Goal: Task Accomplishment & Management: Complete application form

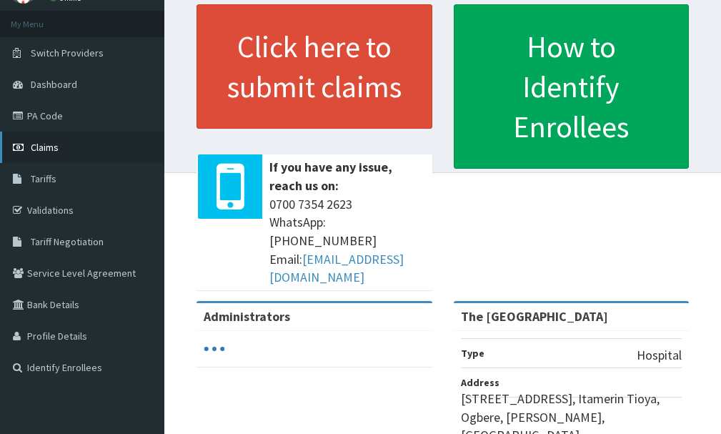
click at [69, 154] on link "Claims" at bounding box center [82, 147] width 164 height 31
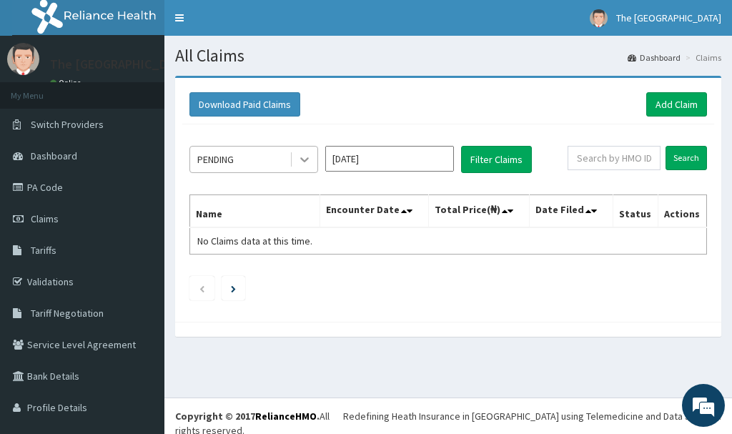
click at [309, 160] on icon at bounding box center [304, 159] width 14 height 14
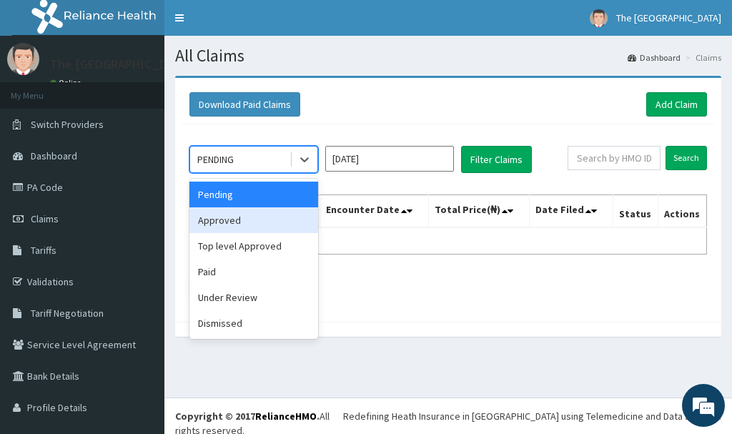
click at [272, 224] on div "Approved" at bounding box center [253, 220] width 129 height 26
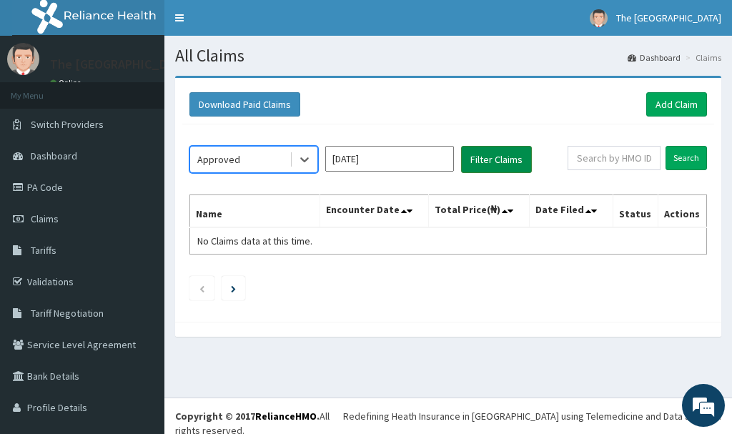
click at [485, 162] on button "Filter Claims" at bounding box center [496, 159] width 71 height 27
click at [486, 162] on button "Filter Claims" at bounding box center [496, 159] width 71 height 27
click at [490, 164] on button "Filter Claims" at bounding box center [496, 159] width 71 height 27
click at [499, 156] on button "Filter Claims" at bounding box center [496, 159] width 71 height 27
click at [483, 155] on button "Filter Claims" at bounding box center [496, 159] width 71 height 27
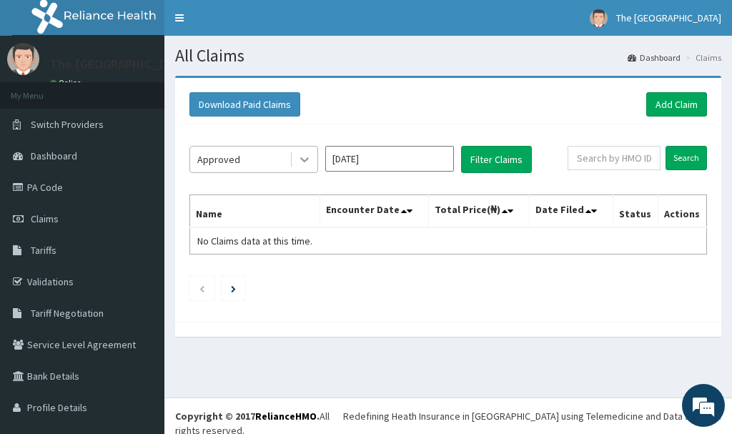
click at [295, 154] on div at bounding box center [305, 160] width 26 height 26
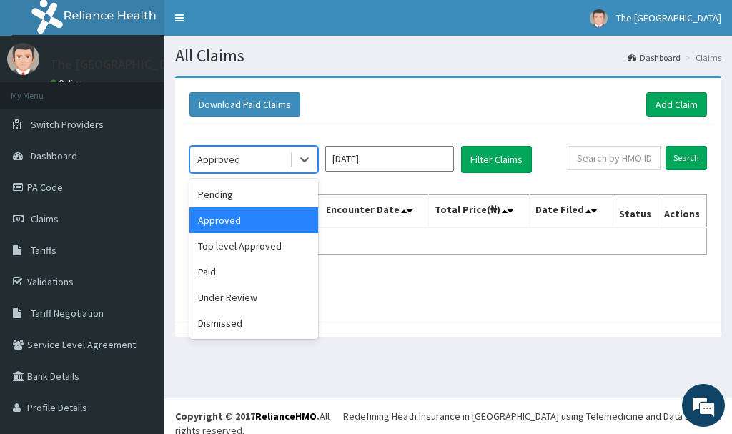
click at [303, 213] on div "Approved" at bounding box center [253, 220] width 129 height 26
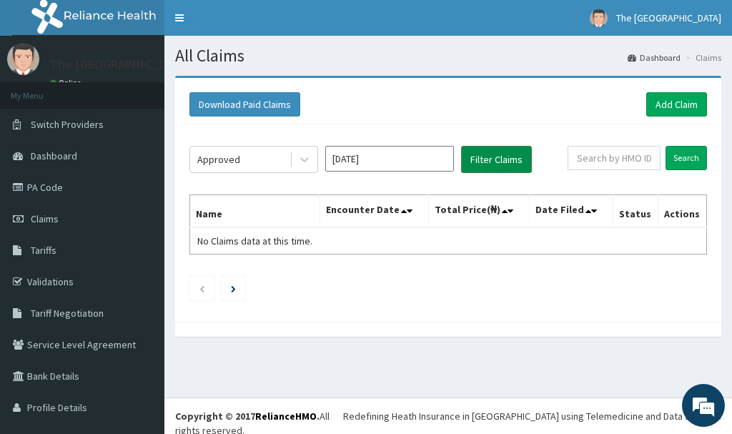
click at [483, 159] on button "Filter Claims" at bounding box center [496, 159] width 71 height 27
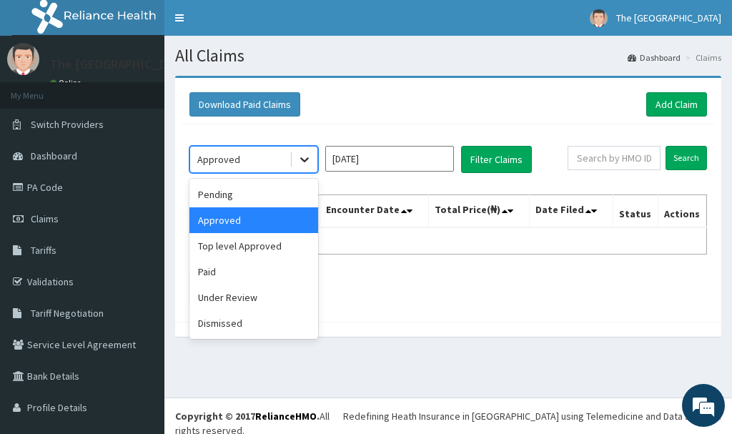
click at [305, 159] on icon at bounding box center [304, 159] width 14 height 14
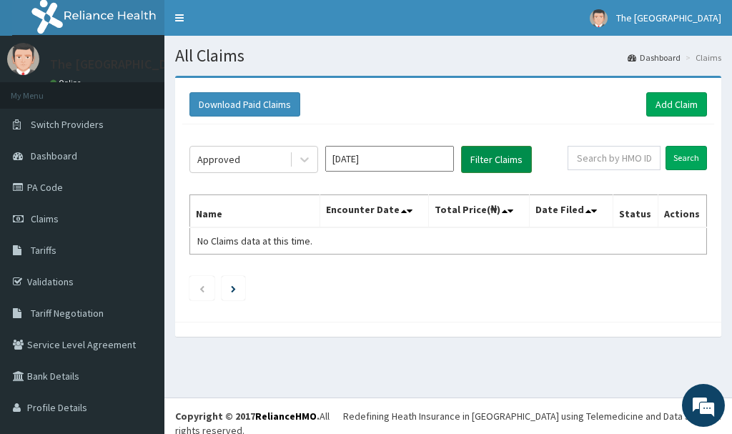
click at [492, 154] on button "Filter Claims" at bounding box center [496, 159] width 71 height 27
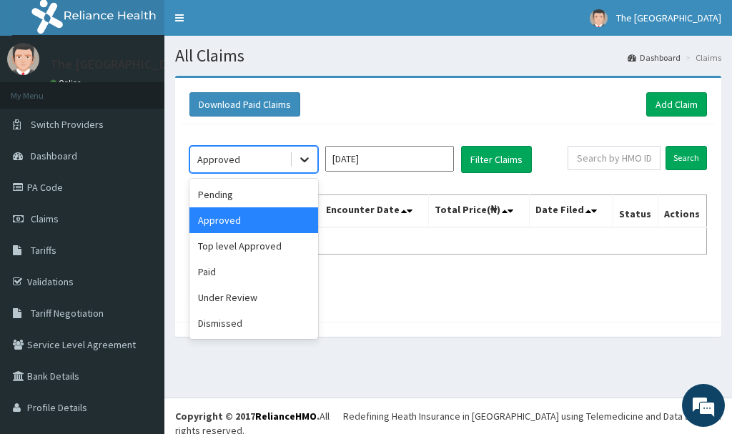
click at [306, 157] on icon at bounding box center [304, 159] width 14 height 14
click at [270, 197] on div "Pending" at bounding box center [253, 195] width 129 height 26
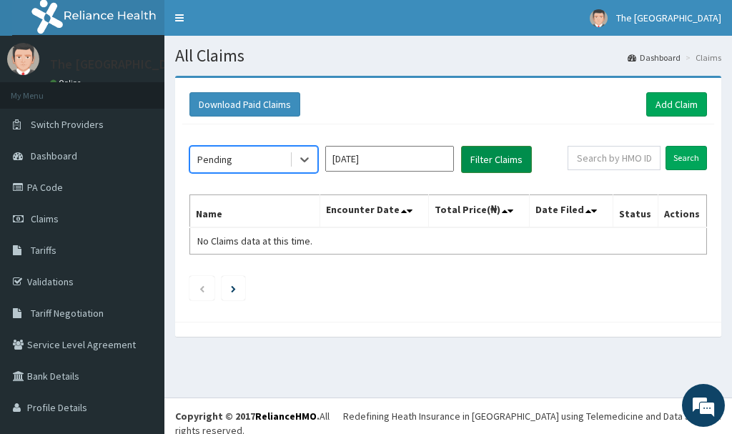
click at [504, 164] on button "Filter Claims" at bounding box center [496, 159] width 71 height 27
click at [500, 164] on button "Filter Claims" at bounding box center [496, 159] width 71 height 27
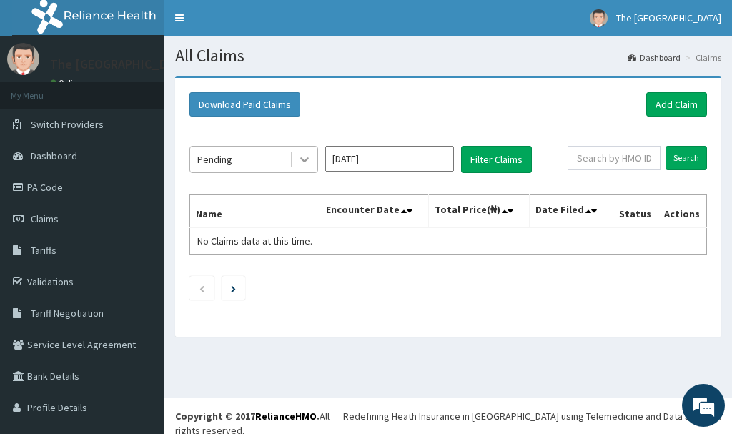
click at [304, 164] on icon at bounding box center [304, 159] width 14 height 14
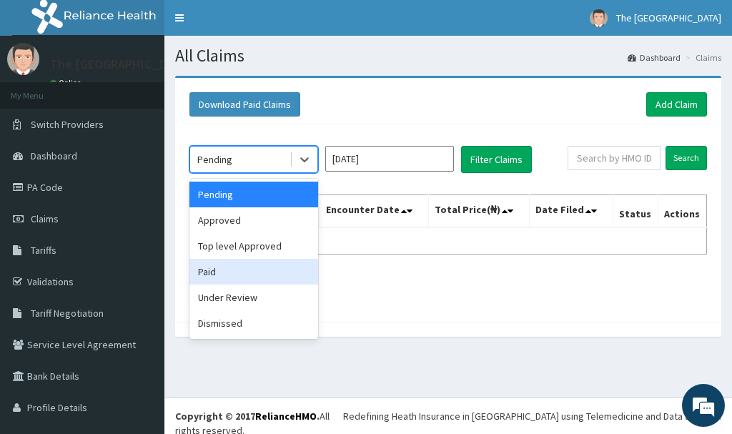
click at [262, 276] on div "Paid" at bounding box center [253, 272] width 129 height 26
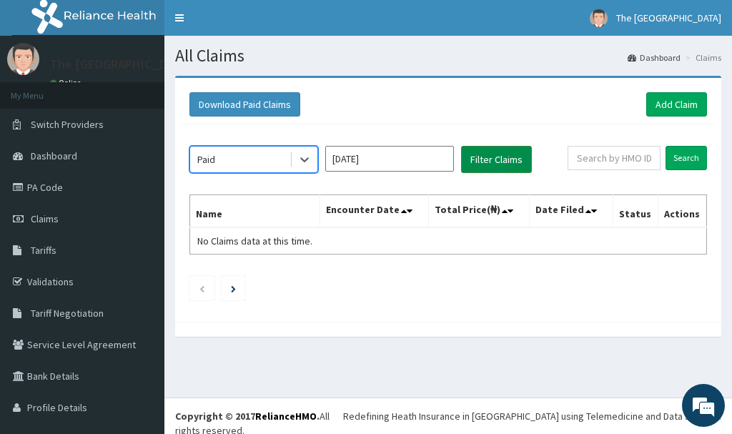
click at [490, 159] on button "Filter Claims" at bounding box center [496, 159] width 71 height 27
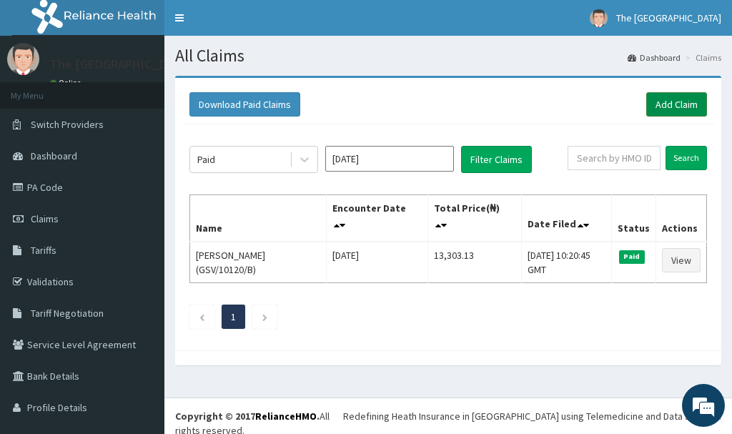
drag, startPoint x: 675, startPoint y: 98, endPoint x: 662, endPoint y: 102, distance: 13.6
click at [674, 99] on link "Add Claim" at bounding box center [676, 104] width 61 height 24
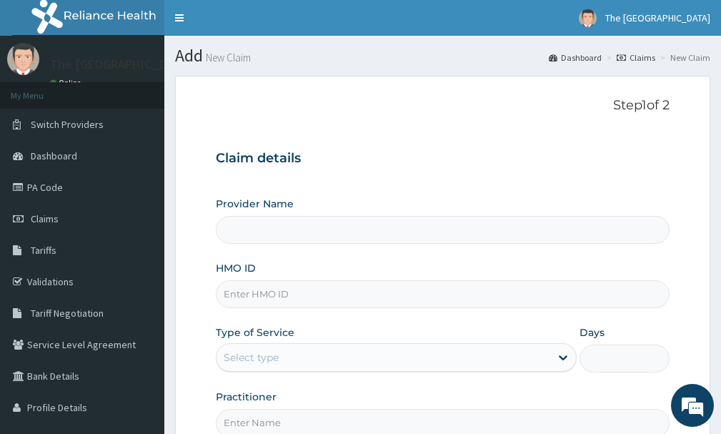
type input "The [GEOGRAPHIC_DATA]"
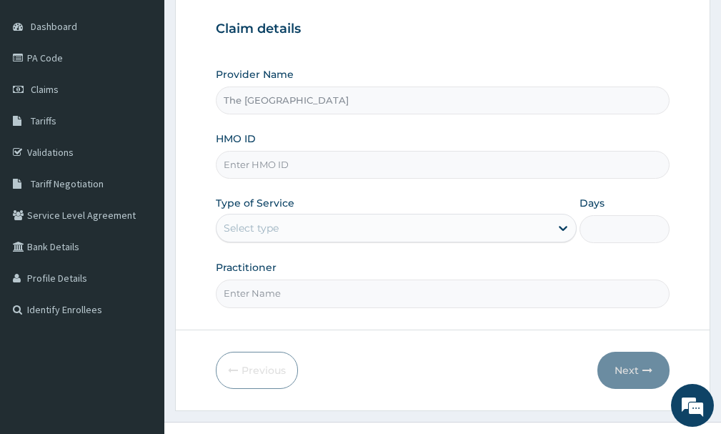
scroll to position [143, 0]
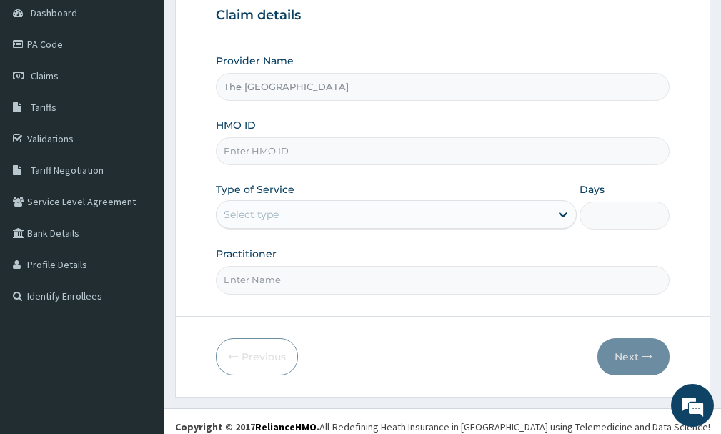
click at [318, 152] on input "HMO ID" at bounding box center [443, 151] width 454 height 28
type input "GSV/10120/B"
click at [398, 212] on div "Select type" at bounding box center [384, 214] width 334 height 23
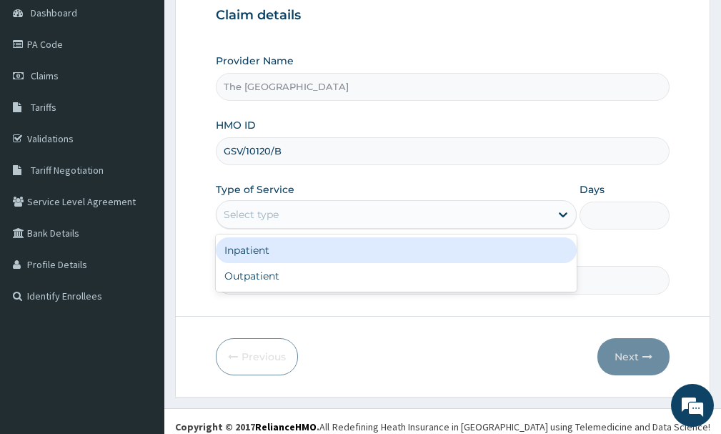
click at [372, 255] on div "Inpatient" at bounding box center [396, 250] width 361 height 26
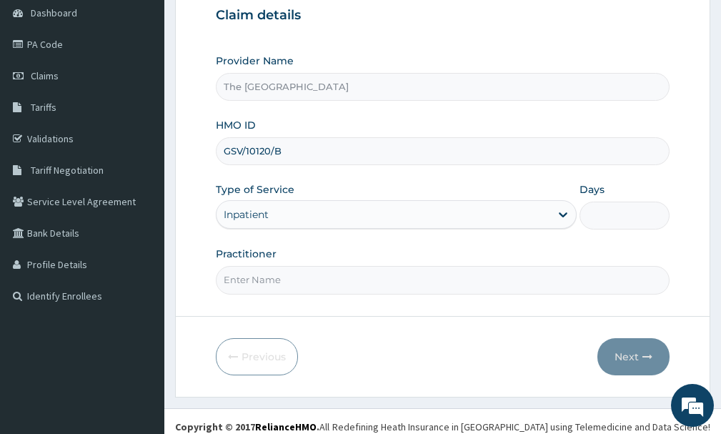
click at [370, 213] on div "Inpatient" at bounding box center [384, 214] width 334 height 23
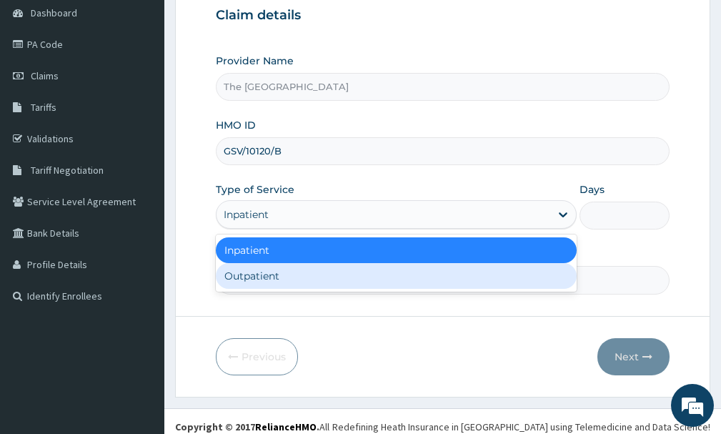
click at [358, 274] on div "Outpatient" at bounding box center [396, 276] width 361 height 26
type input "1"
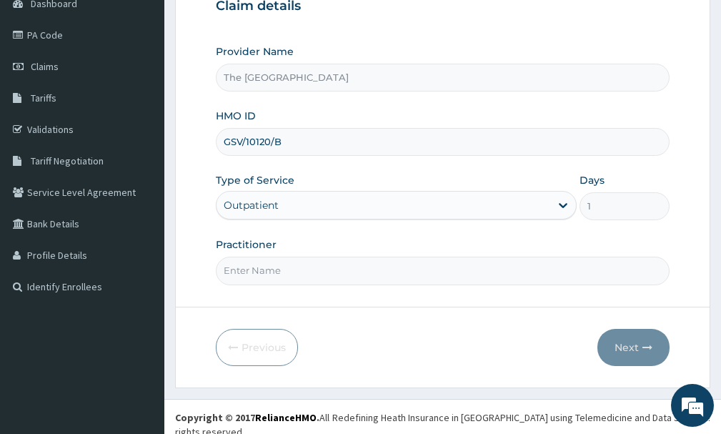
scroll to position [154, 0]
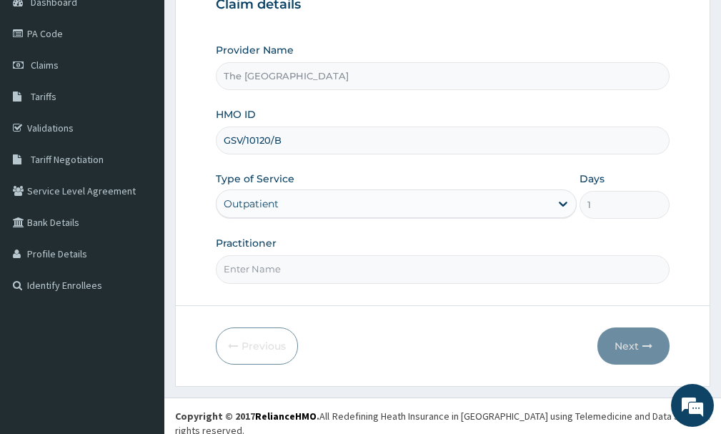
click at [387, 267] on input "Practitioner" at bounding box center [443, 269] width 454 height 28
type input "[PERSON_NAME]"
click at [619, 340] on button "Next" at bounding box center [634, 345] width 72 height 37
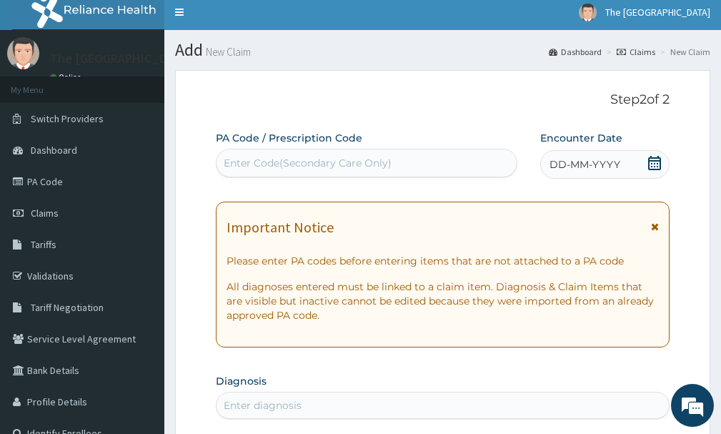
scroll to position [0, 0]
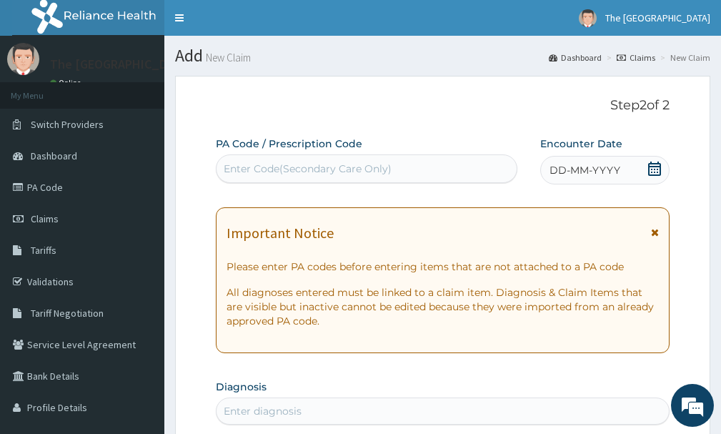
click at [591, 164] on span "DD-MM-YYYY" at bounding box center [585, 170] width 71 height 14
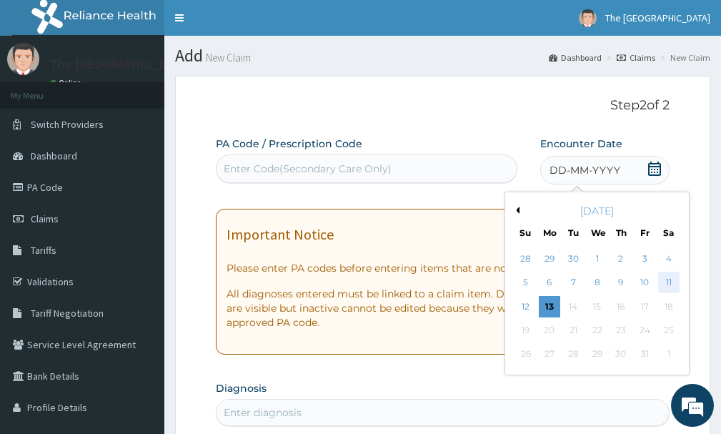
click at [666, 281] on div "11" at bounding box center [668, 282] width 21 height 21
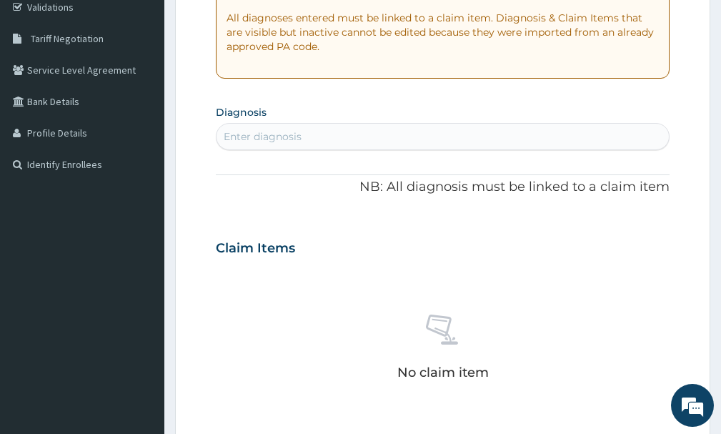
scroll to position [286, 0]
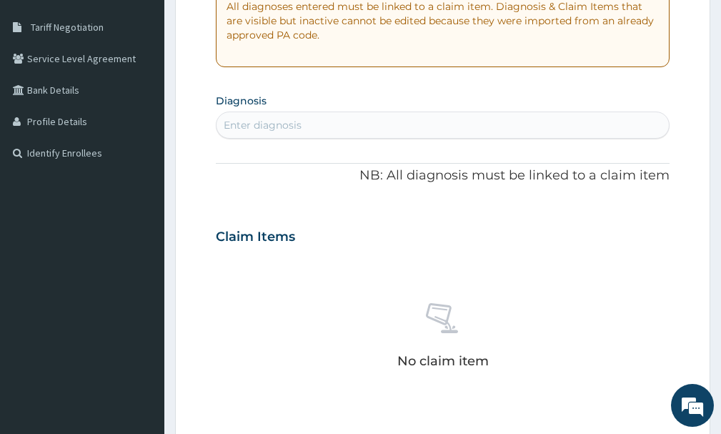
click at [473, 128] on div "Enter diagnosis" at bounding box center [443, 125] width 453 height 23
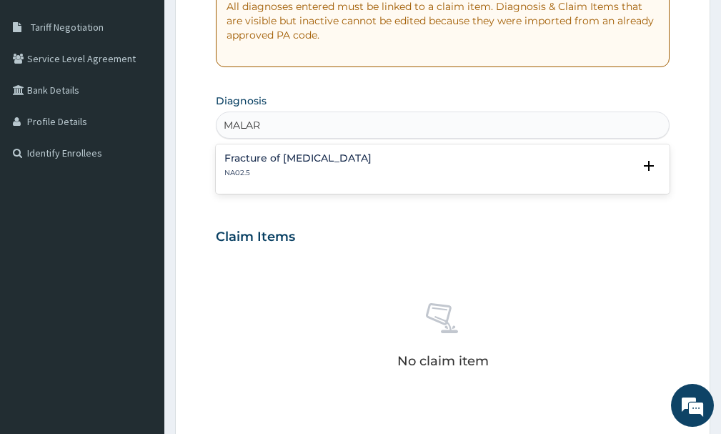
type input "[MEDICAL_DATA]"
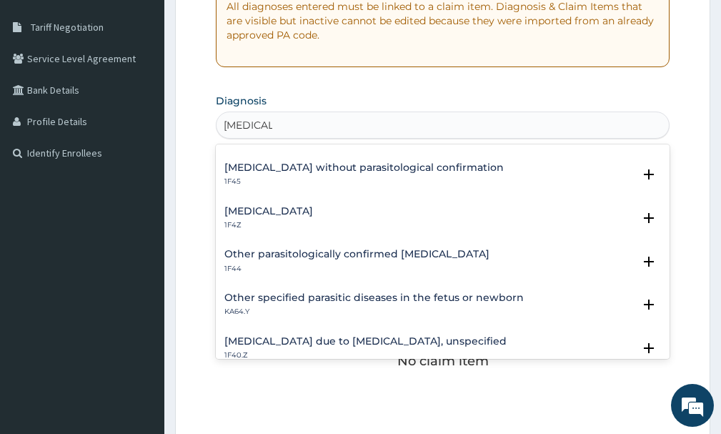
scroll to position [0, 0]
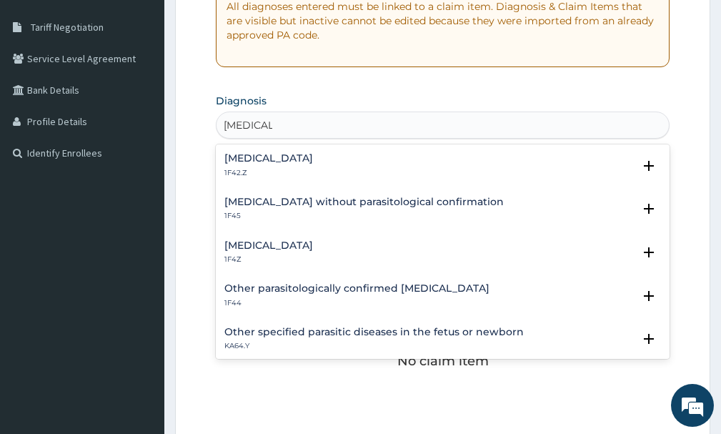
click at [311, 246] on h4 "[MEDICAL_DATA]" at bounding box center [268, 245] width 89 height 11
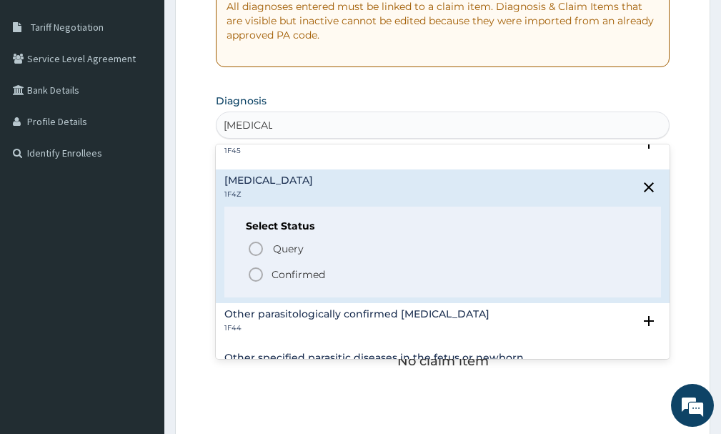
scroll to position [143, 0]
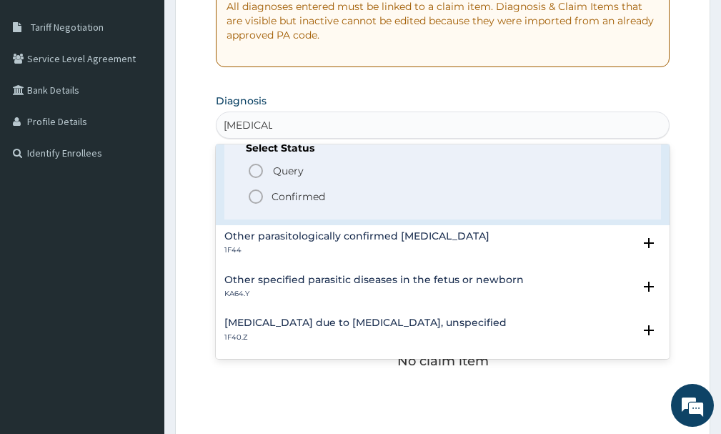
click at [254, 200] on icon "status option filled" at bounding box center [255, 196] width 17 height 17
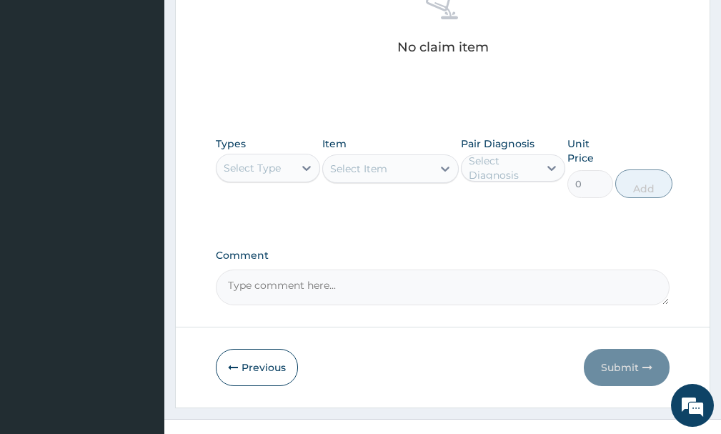
scroll to position [626, 0]
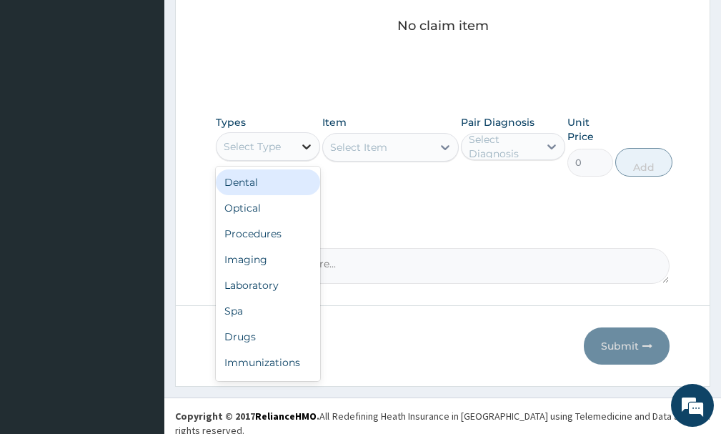
click at [302, 150] on icon at bounding box center [307, 146] width 14 height 14
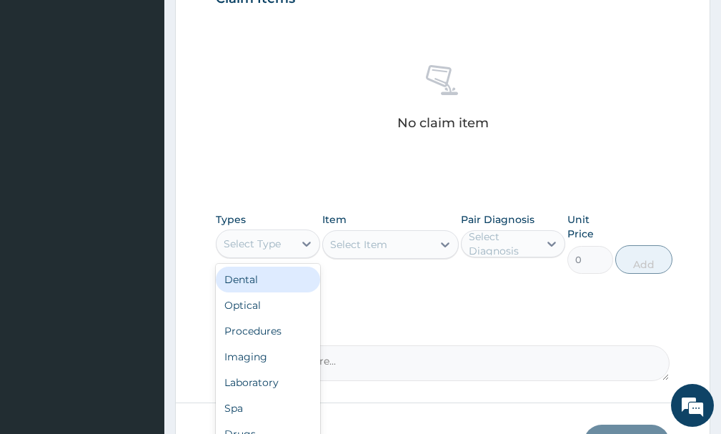
scroll to position [554, 0]
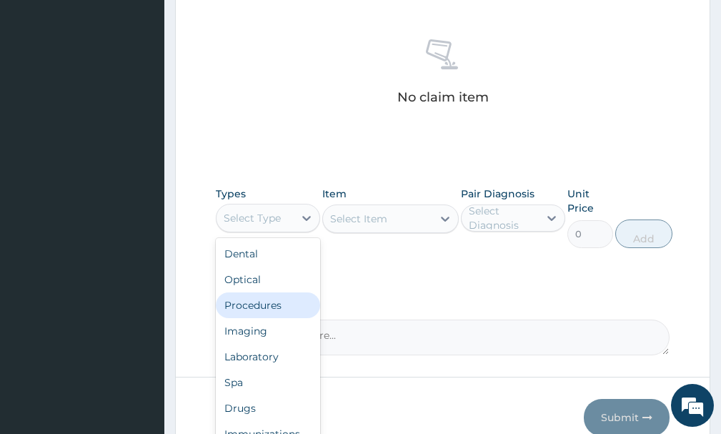
click at [256, 309] on div "Procedures" at bounding box center [268, 305] width 104 height 26
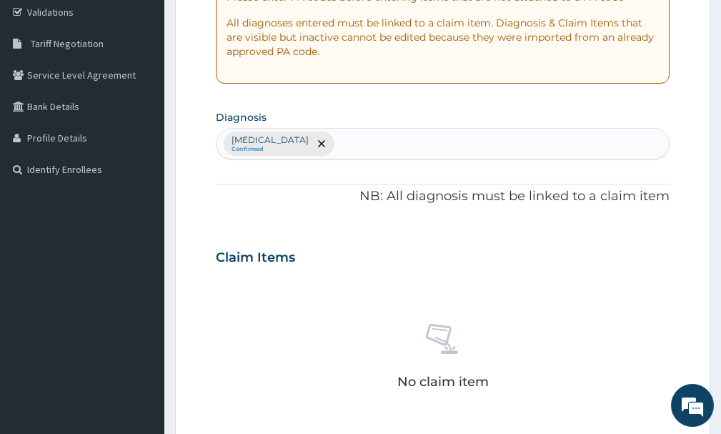
scroll to position [197, 0]
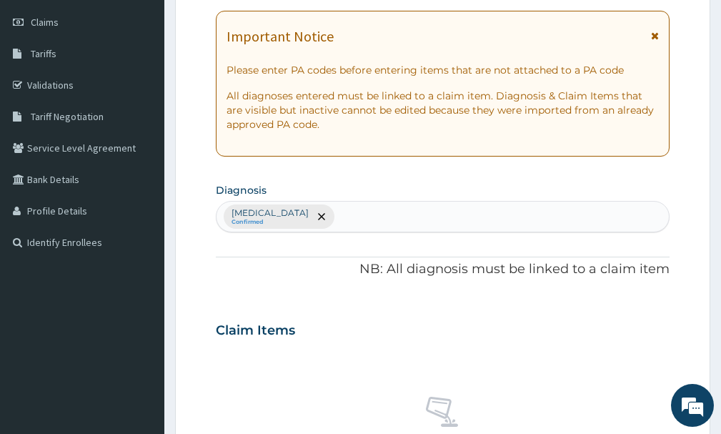
click at [396, 211] on div "[MEDICAL_DATA] Confirmed" at bounding box center [443, 217] width 453 height 30
type input "PUD"
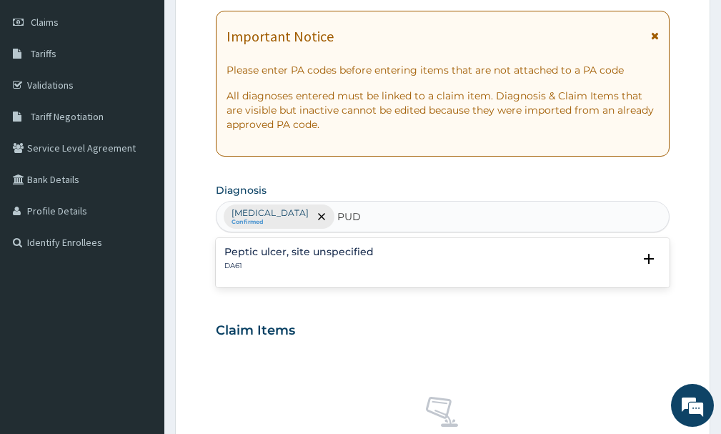
click at [292, 267] on p "DA61" at bounding box center [298, 266] width 149 height 10
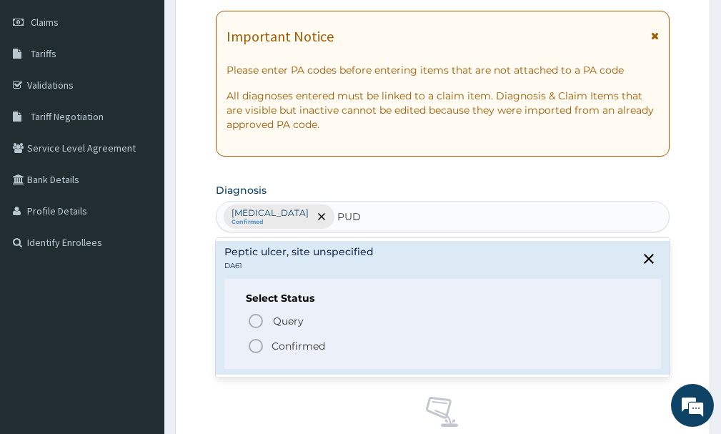
click at [257, 347] on icon "status option filled" at bounding box center [255, 345] width 17 height 17
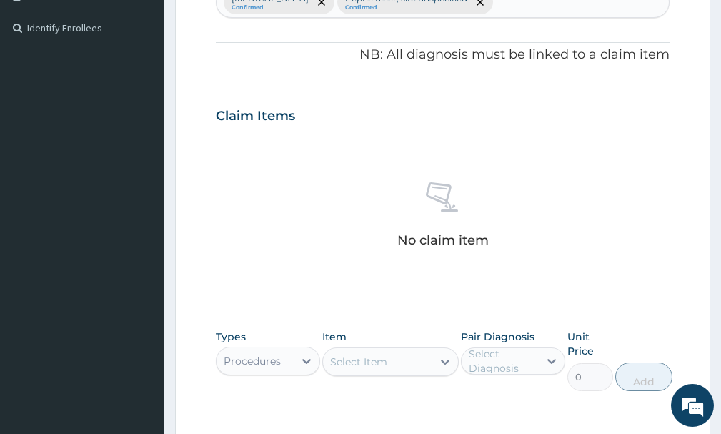
scroll to position [626, 0]
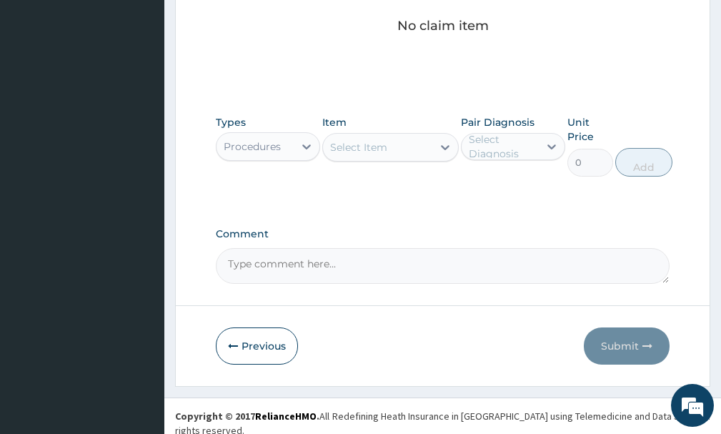
click at [407, 150] on div "Select Item" at bounding box center [377, 147] width 109 height 23
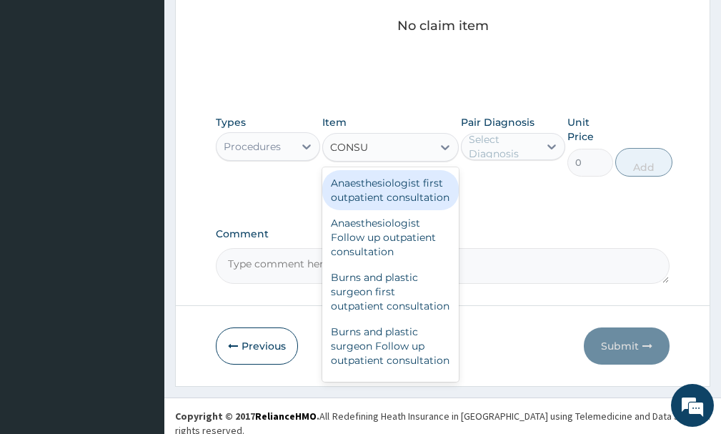
type input "CONSULTATION"
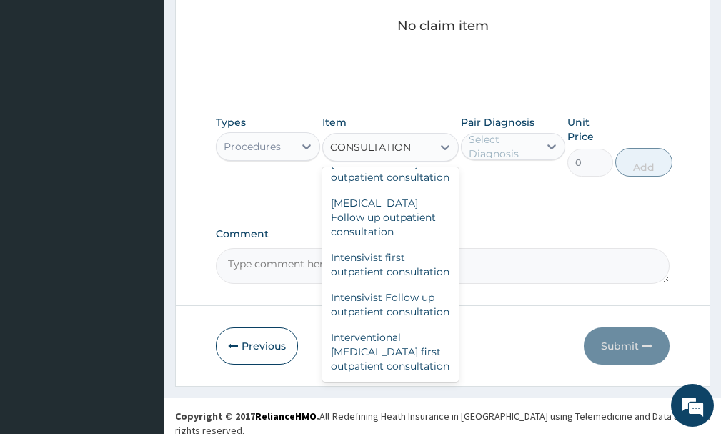
scroll to position [1072, 0]
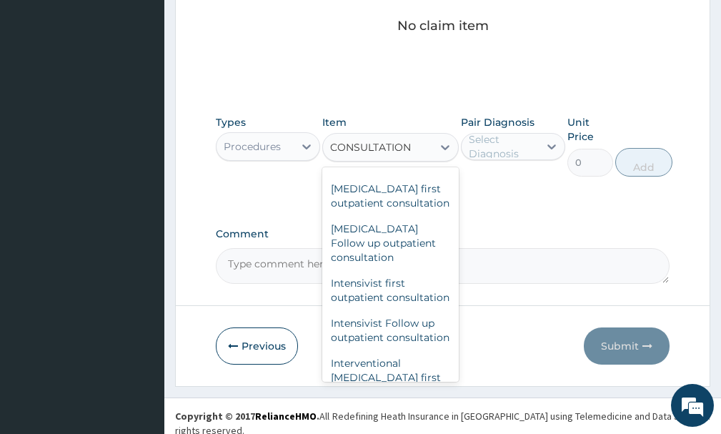
click at [395, 41] on div "General practitioner Consultation first outpatient consultation" at bounding box center [390, 14] width 136 height 54
type input "3547.5"
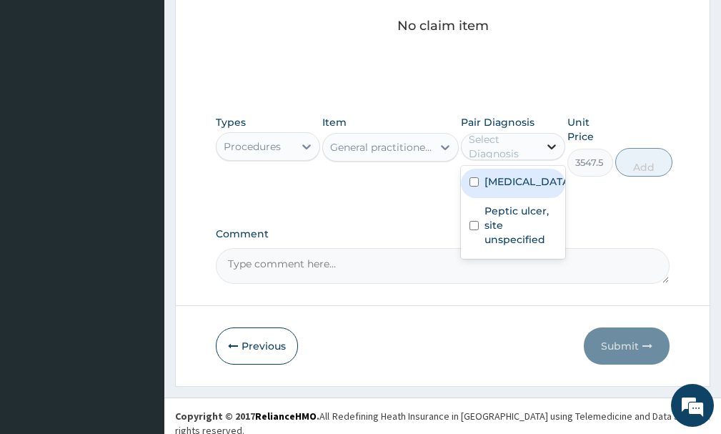
click at [556, 143] on icon at bounding box center [552, 146] width 14 height 14
click at [508, 189] on label "[MEDICAL_DATA]" at bounding box center [528, 181] width 87 height 14
checkbox input "true"
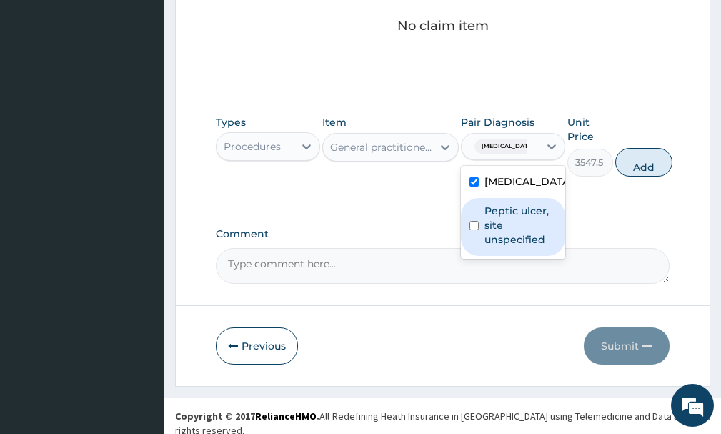
click at [491, 256] on div "Peptic ulcer, site unspecified" at bounding box center [513, 227] width 104 height 58
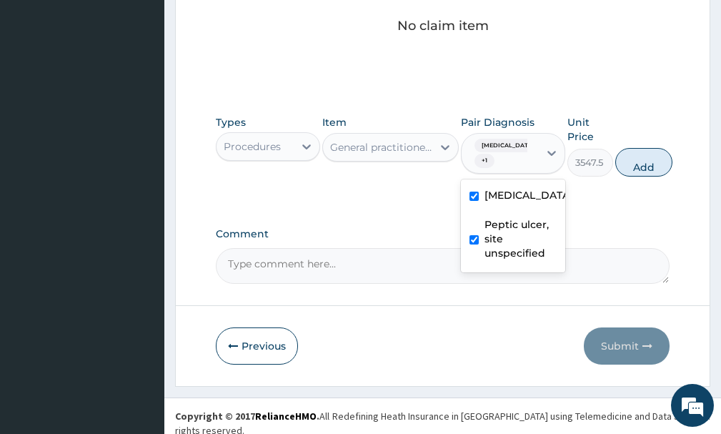
checkbox input "true"
drag, startPoint x: 648, startPoint y: 158, endPoint x: 412, endPoint y: 225, distance: 246.0
click at [649, 157] on button "Add" at bounding box center [644, 162] width 57 height 29
type input "0"
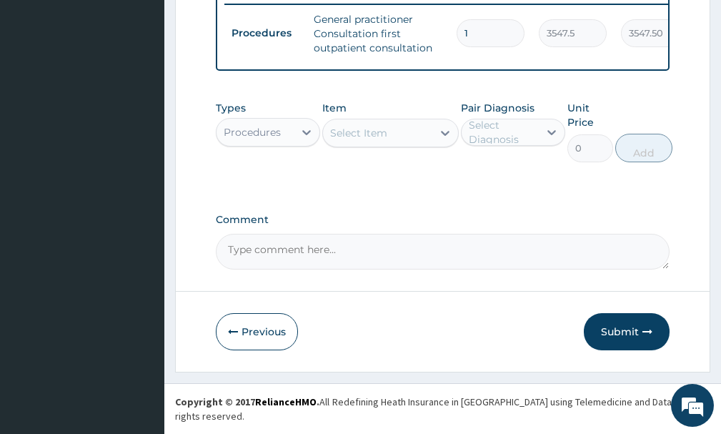
scroll to position [576, 0]
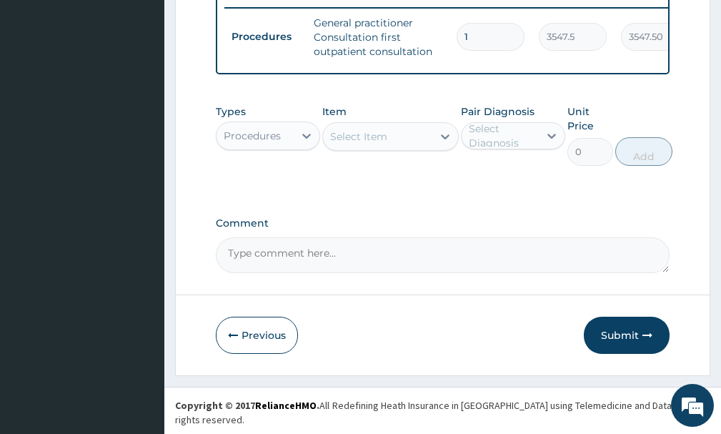
click at [395, 148] on div "Select Item" at bounding box center [377, 136] width 109 height 23
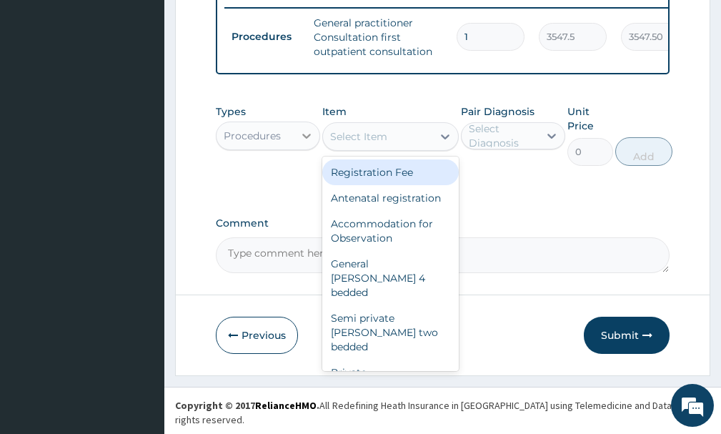
click at [305, 142] on icon at bounding box center [307, 136] width 14 height 14
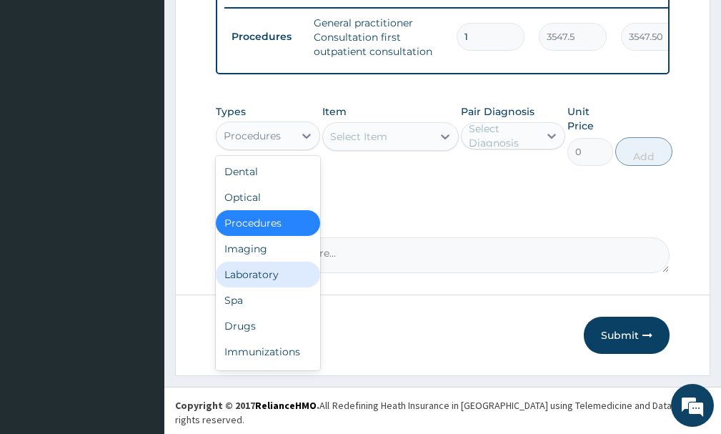
click at [282, 281] on div "Laboratory" at bounding box center [268, 275] width 104 height 26
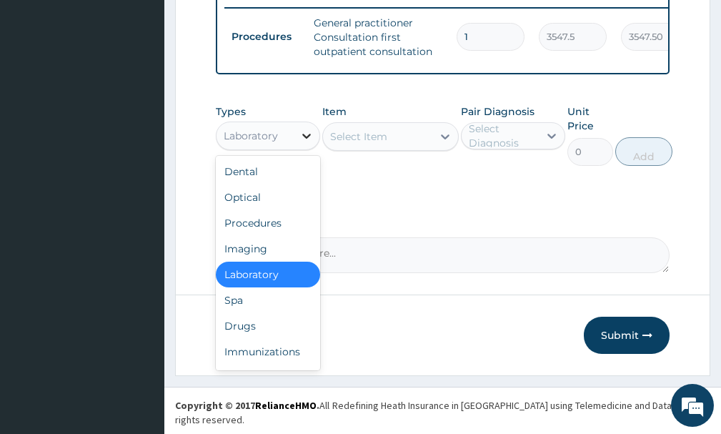
click at [313, 143] on icon at bounding box center [307, 136] width 14 height 14
click at [272, 339] on div "Drugs" at bounding box center [268, 326] width 104 height 26
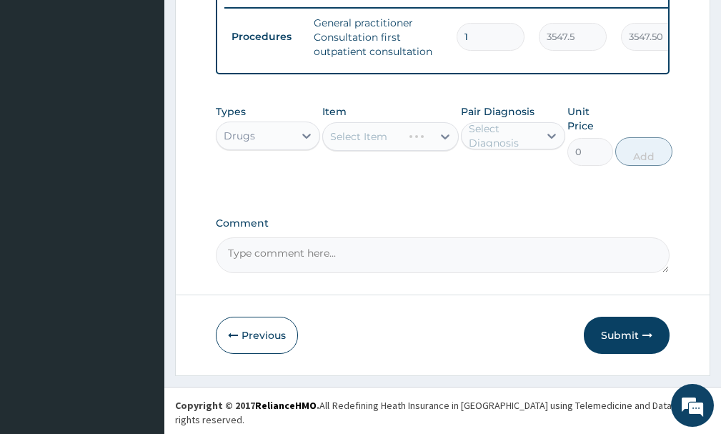
click at [384, 151] on div "Select Item" at bounding box center [390, 136] width 136 height 29
click at [384, 144] on div "Select Item" at bounding box center [358, 136] width 57 height 14
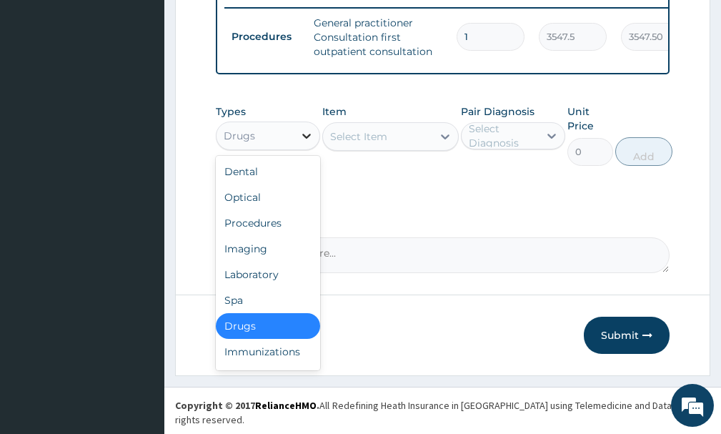
click at [297, 149] on div at bounding box center [307, 136] width 26 height 26
drag, startPoint x: 261, startPoint y: 290, endPoint x: 324, endPoint y: 232, distance: 86.0
click at [267, 286] on div "Laboratory" at bounding box center [268, 275] width 104 height 26
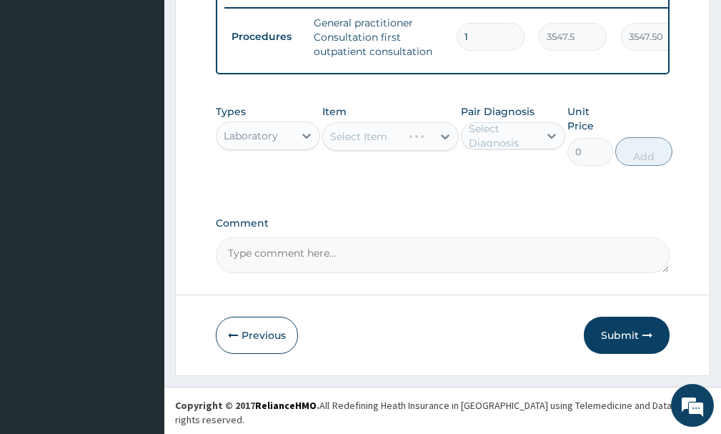
click at [376, 137] on div "Select Item" at bounding box center [390, 136] width 136 height 29
click at [393, 146] on div "Select Item" at bounding box center [390, 136] width 136 height 29
click at [393, 148] on div "Select Item" at bounding box center [377, 136] width 109 height 23
type input "[MEDICAL_DATA]"
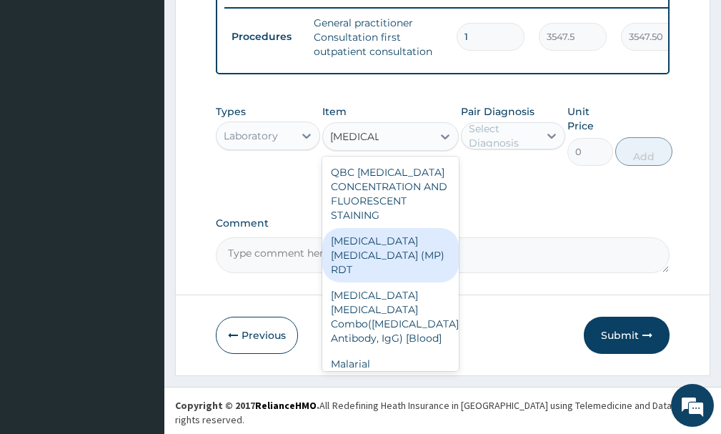
scroll to position [23, 0]
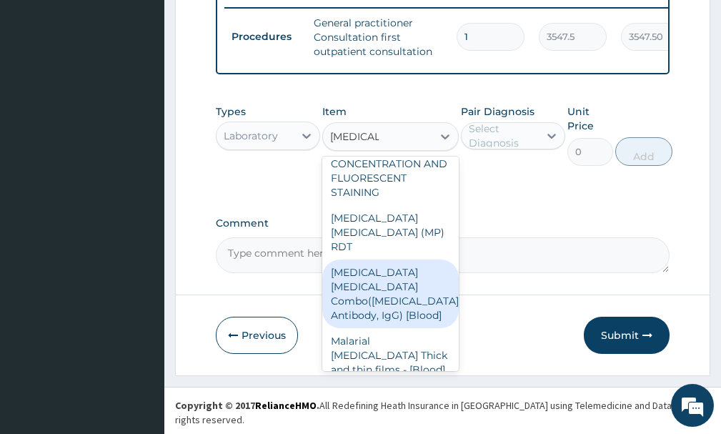
click at [389, 307] on div "[MEDICAL_DATA] [MEDICAL_DATA] Combo([MEDICAL_DATA]+ Antibody, IgG) [Blood]" at bounding box center [390, 294] width 136 height 69
type input "1612.5"
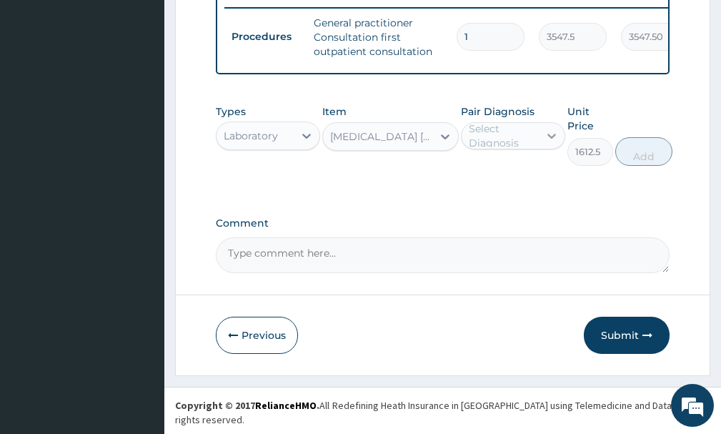
click at [545, 139] on icon at bounding box center [552, 136] width 14 height 14
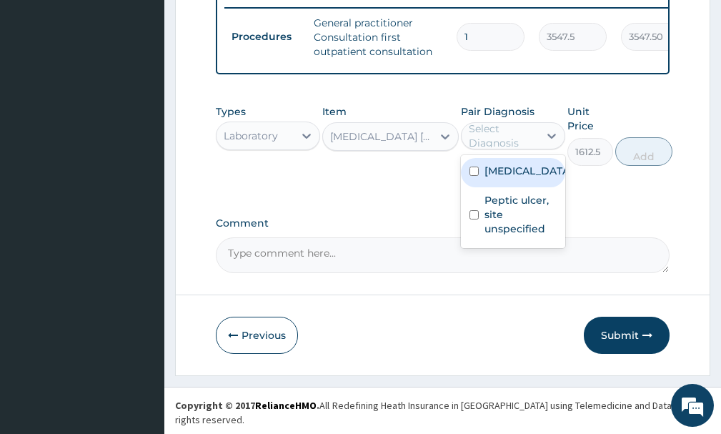
click at [505, 178] on label "[MEDICAL_DATA]" at bounding box center [528, 171] width 87 height 14
checkbox input "true"
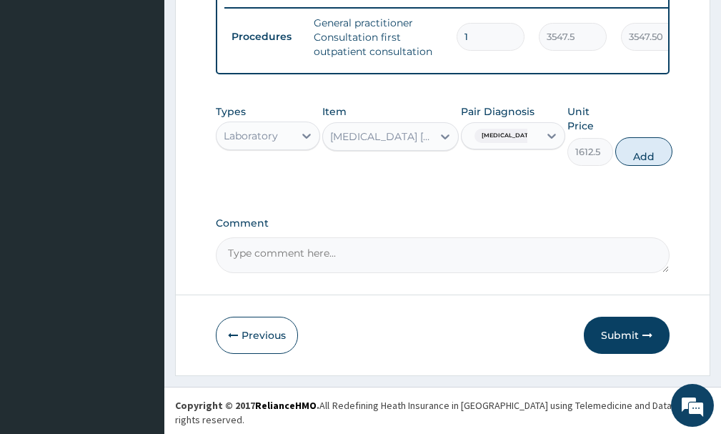
click at [646, 164] on button "Add" at bounding box center [644, 151] width 57 height 29
type input "0"
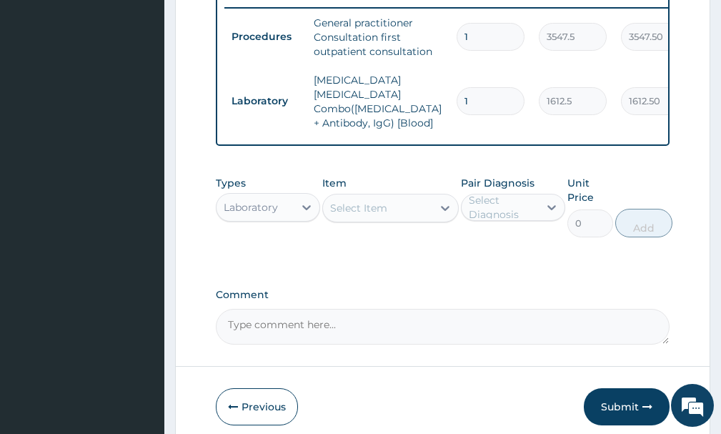
click at [375, 201] on div "Select Item" at bounding box center [358, 208] width 57 height 14
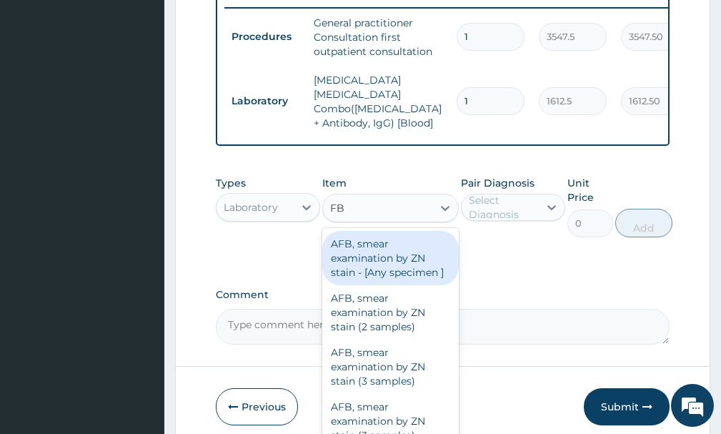
type input "FBC"
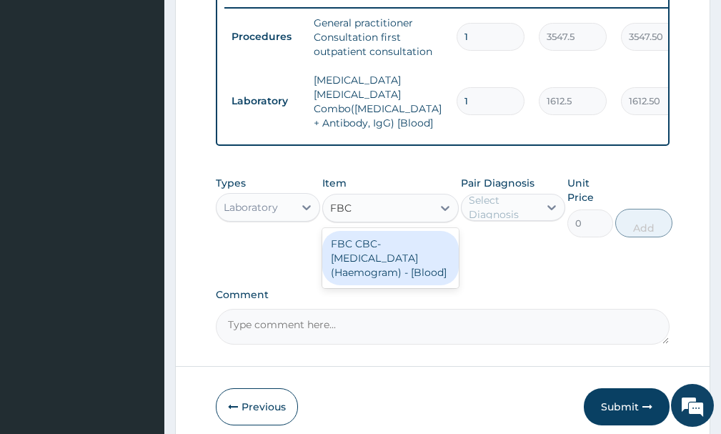
click at [356, 242] on div "FBC CBC-[MEDICAL_DATA] (Haemogram) - [Blood]" at bounding box center [390, 258] width 136 height 54
type input "4300"
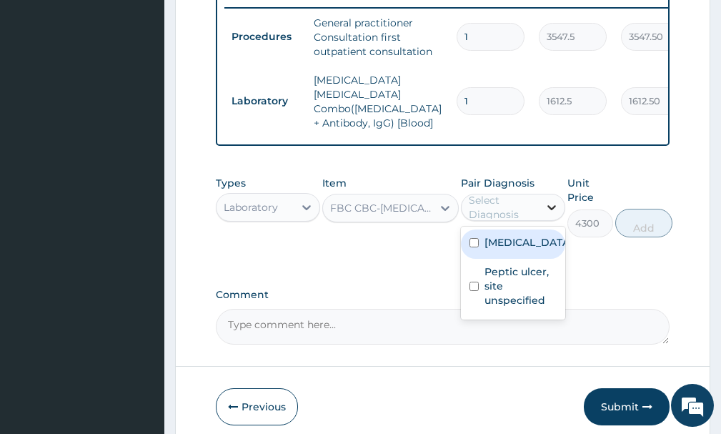
click at [545, 207] on icon at bounding box center [552, 207] width 14 height 14
click at [533, 250] on label "[MEDICAL_DATA]" at bounding box center [528, 242] width 87 height 14
checkbox input "true"
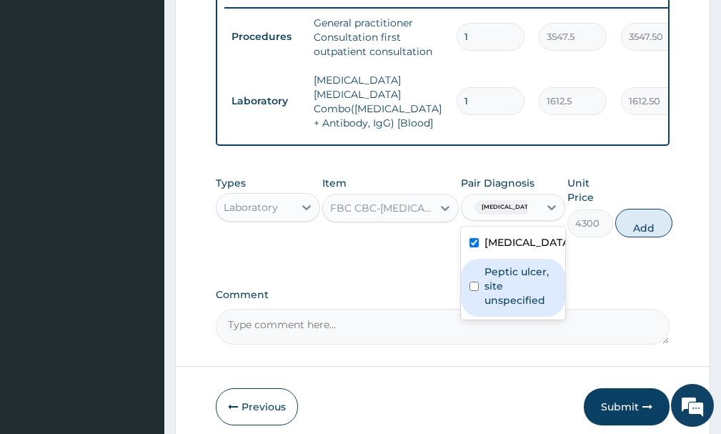
click at [526, 301] on label "Peptic ulcer, site unspecified" at bounding box center [521, 286] width 72 height 43
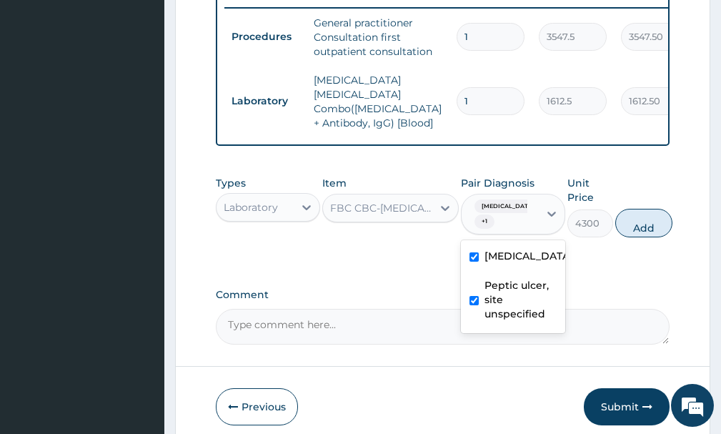
checkbox input "true"
click at [628, 216] on button "Add" at bounding box center [644, 223] width 57 height 29
type input "0"
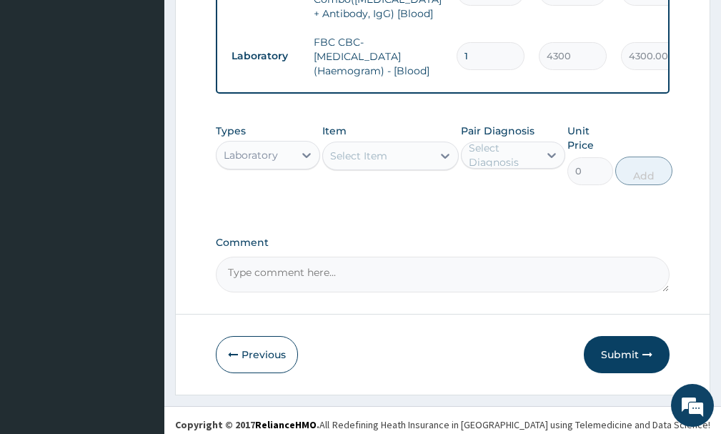
scroll to position [691, 0]
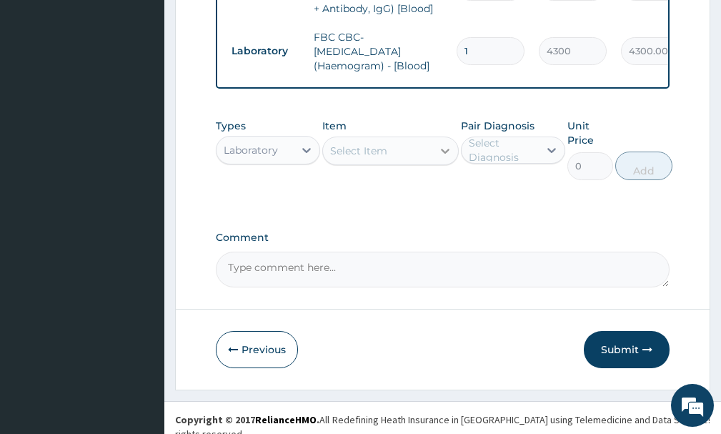
click at [441, 144] on icon at bounding box center [445, 151] width 14 height 14
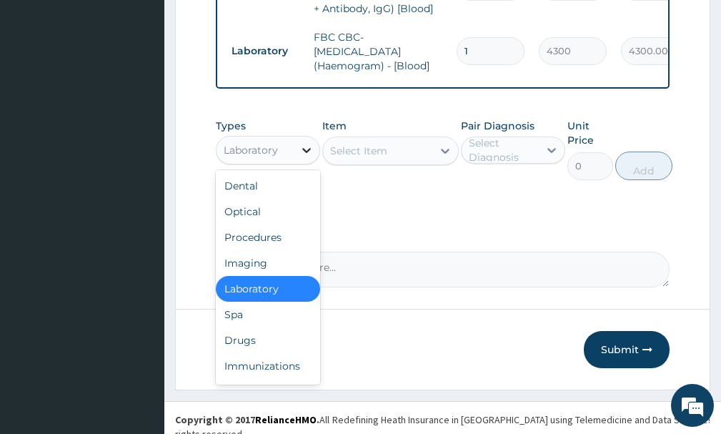
click at [304, 144] on icon at bounding box center [307, 150] width 14 height 14
click at [252, 340] on div "Drugs" at bounding box center [268, 340] width 104 height 26
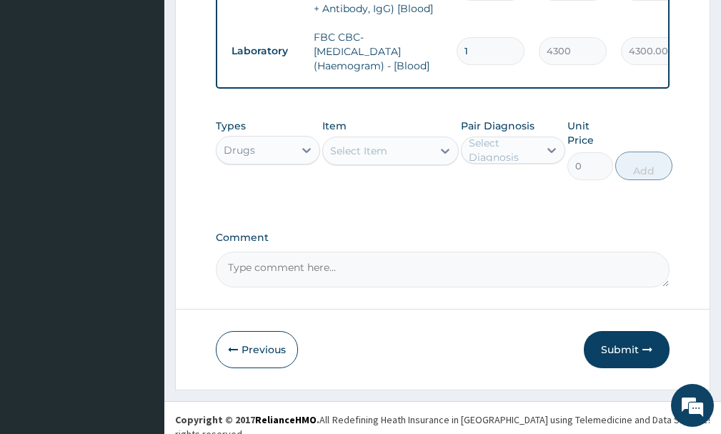
click at [377, 144] on div "Select Item" at bounding box center [358, 151] width 57 height 14
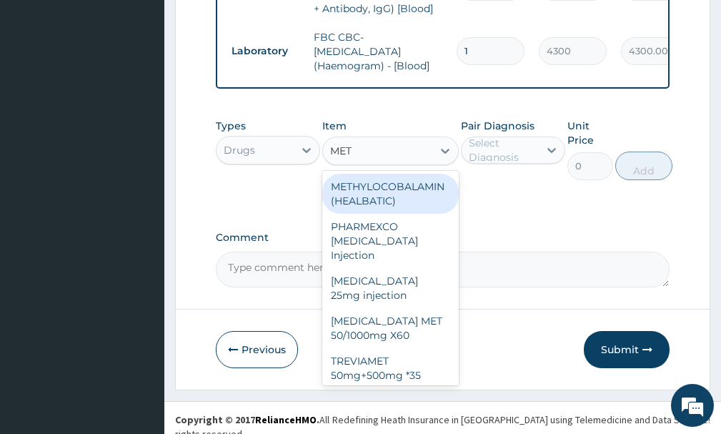
type input "METO"
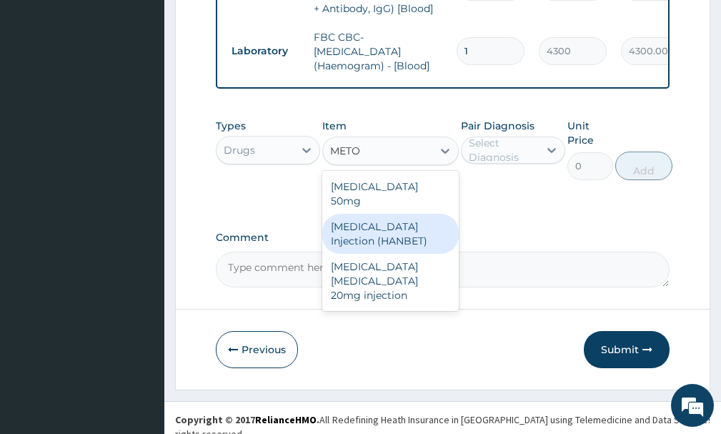
click at [384, 223] on div "[MEDICAL_DATA] Injection (HANBET)" at bounding box center [390, 234] width 136 height 40
type input "82.775"
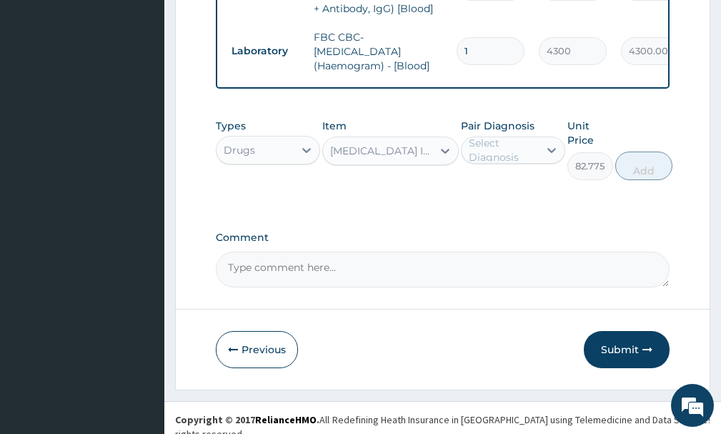
click at [414, 147] on div "[MEDICAL_DATA] Injection (HANBET)" at bounding box center [381, 151] width 103 height 14
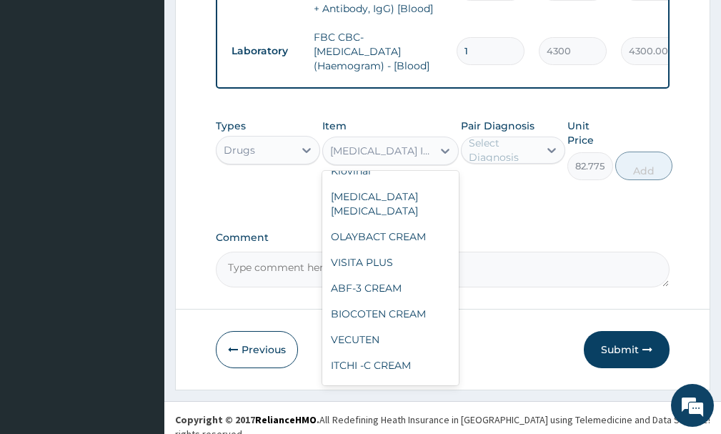
scroll to position [15885, 0]
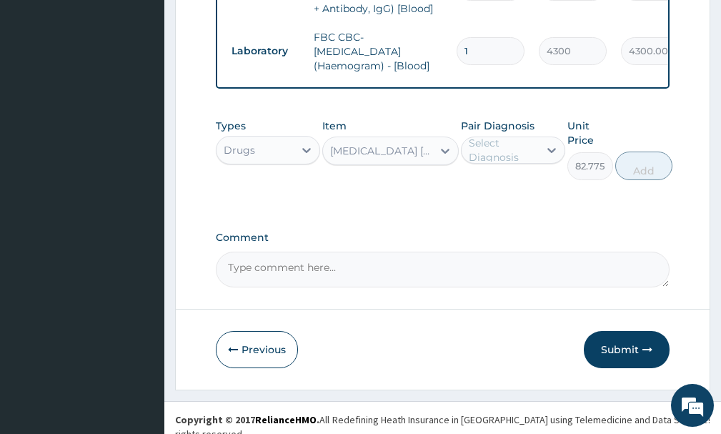
click at [532, 146] on div "Select Diagnosis" at bounding box center [503, 150] width 69 height 29
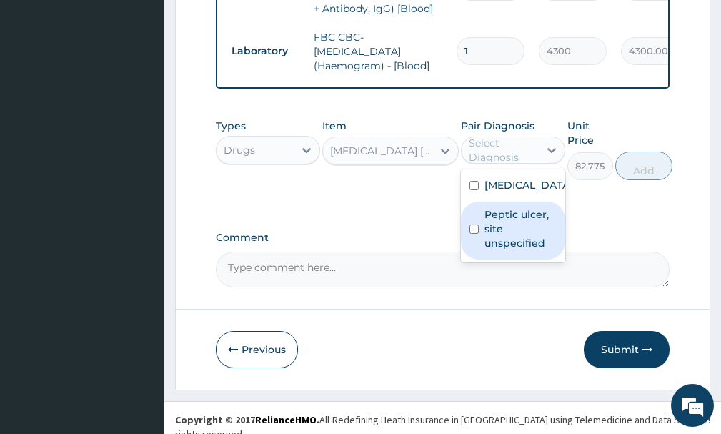
click at [490, 242] on label "Peptic ulcer, site unspecified" at bounding box center [521, 228] width 72 height 43
checkbox input "true"
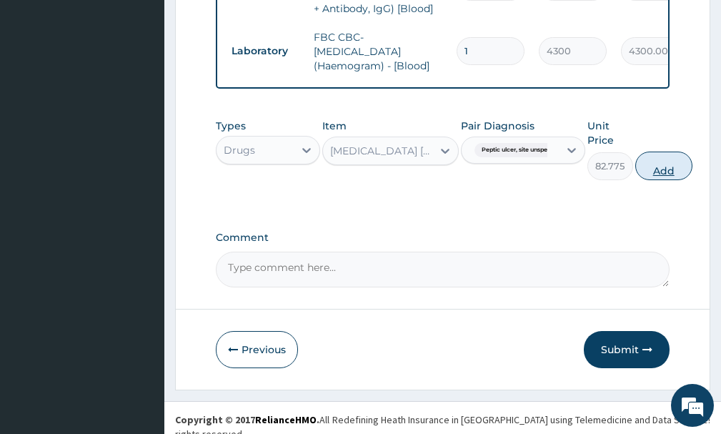
click at [673, 161] on button "Add" at bounding box center [664, 166] width 57 height 29
type input "0"
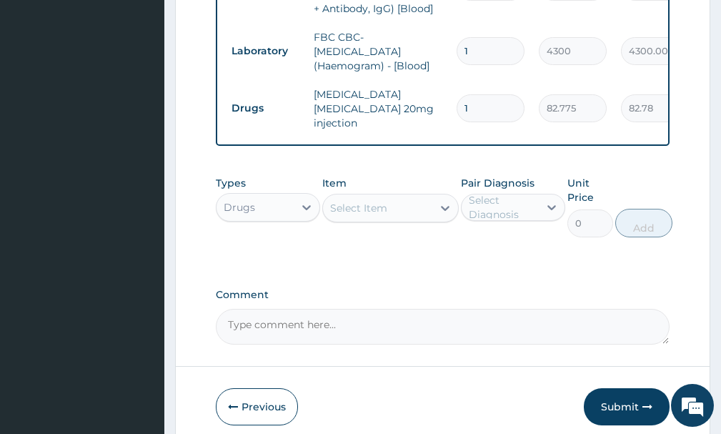
click at [411, 206] on div "Select Item" at bounding box center [377, 208] width 109 height 23
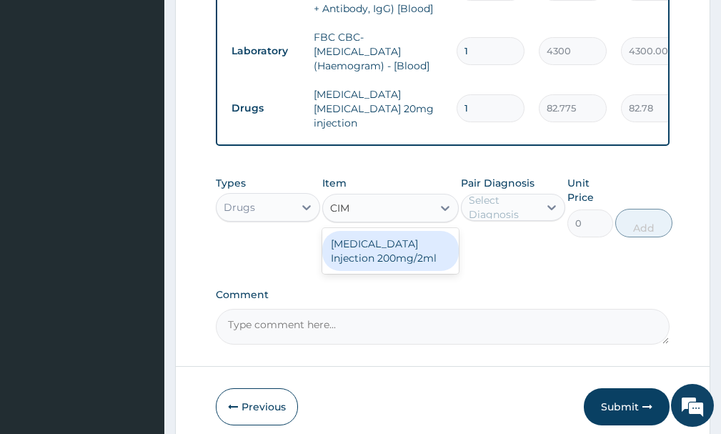
type input "CIME"
click at [408, 249] on div "[MEDICAL_DATA] Injection 200mg/2ml" at bounding box center [390, 251] width 136 height 40
type input "650.375"
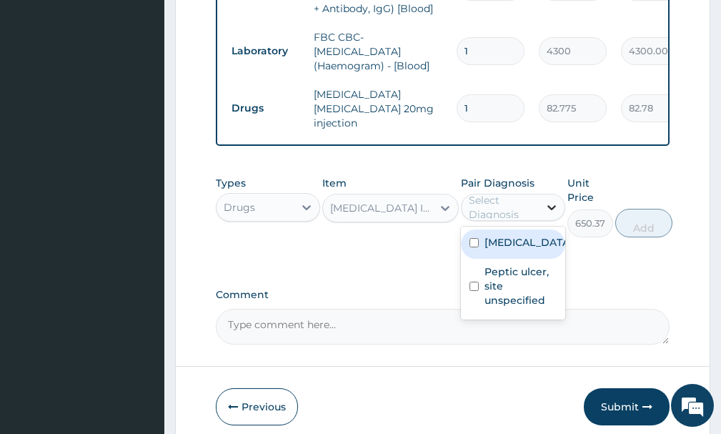
click at [551, 204] on div at bounding box center [552, 207] width 26 height 26
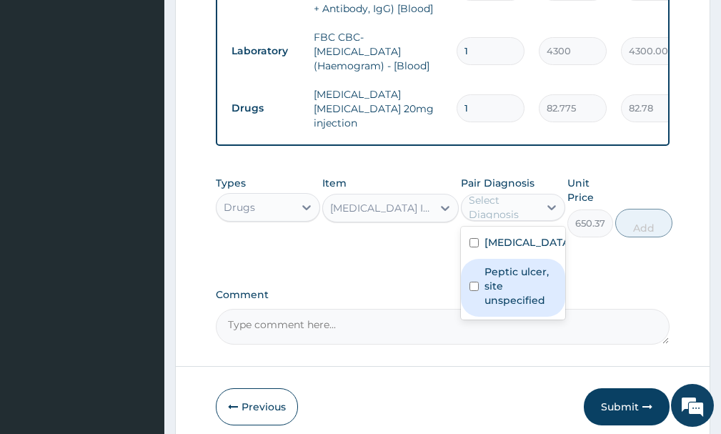
click at [508, 281] on label "Peptic ulcer, site unspecified" at bounding box center [521, 286] width 72 height 43
checkbox input "true"
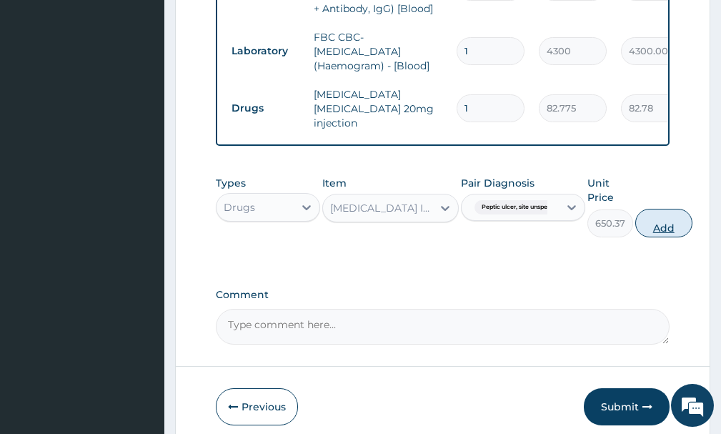
click at [662, 209] on button "Add" at bounding box center [664, 223] width 57 height 29
type input "0"
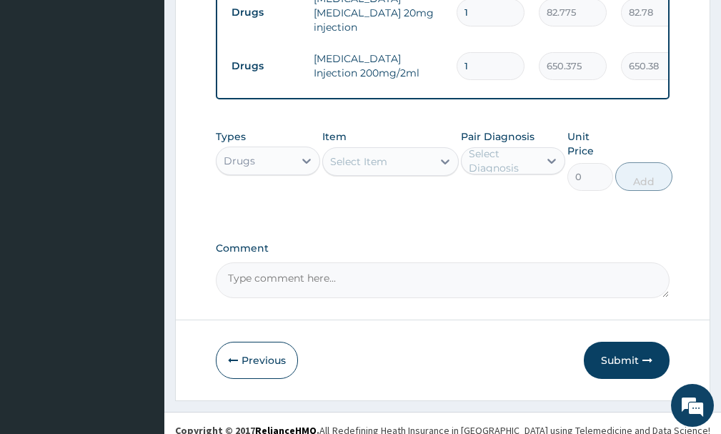
scroll to position [789, 0]
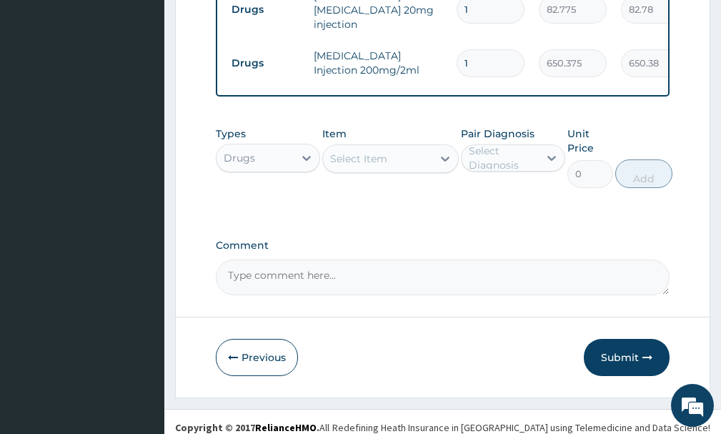
click at [403, 149] on div "Select Item" at bounding box center [377, 158] width 109 height 23
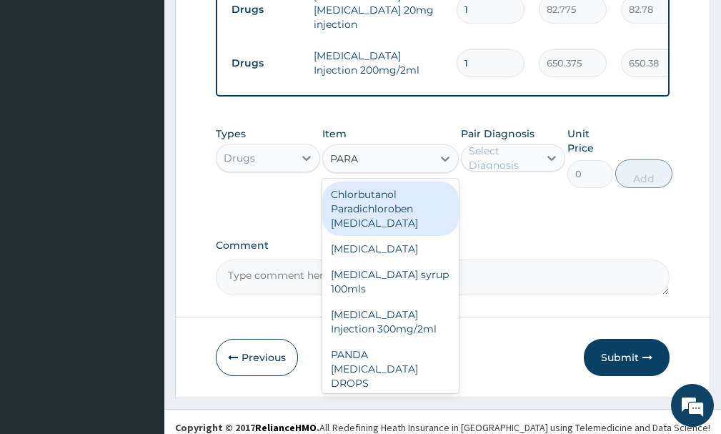
type input "[MEDICAL_DATA]"
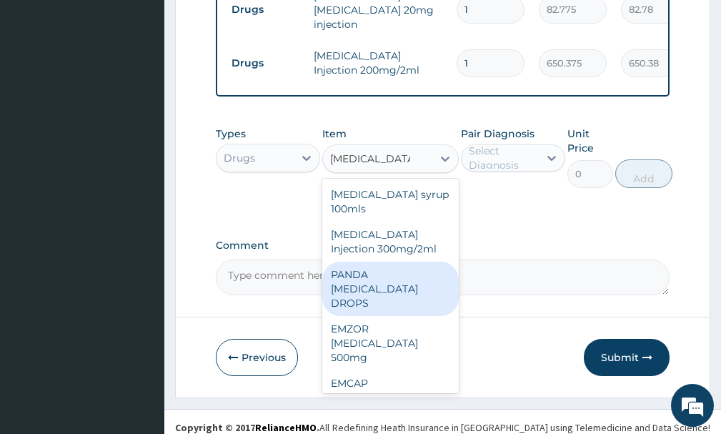
scroll to position [34, 0]
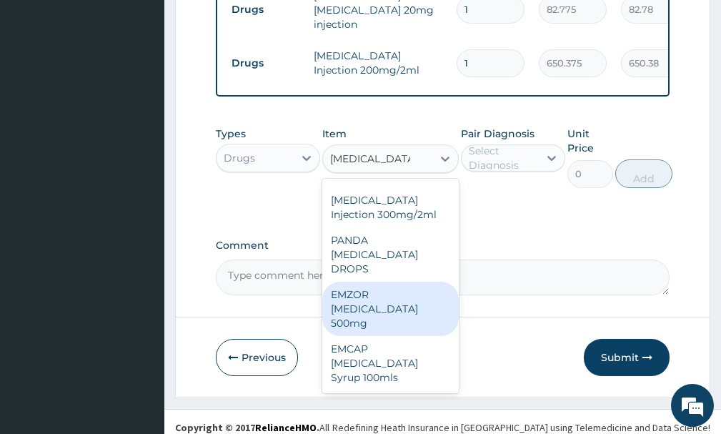
click at [374, 310] on div "EMZOR [MEDICAL_DATA] 500mg" at bounding box center [390, 309] width 136 height 54
type input "23.65"
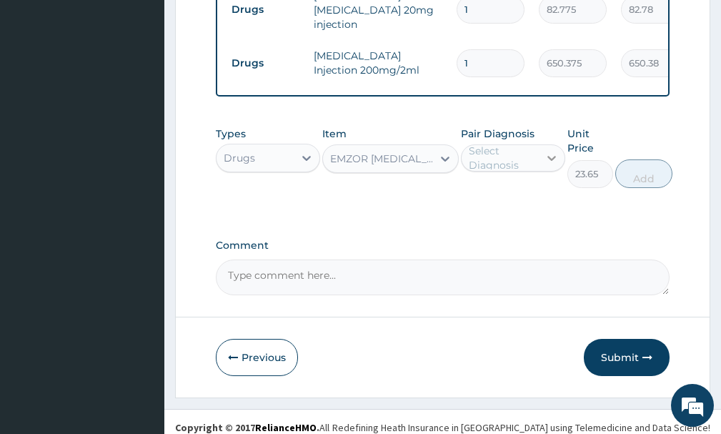
click at [548, 151] on icon at bounding box center [552, 158] width 14 height 14
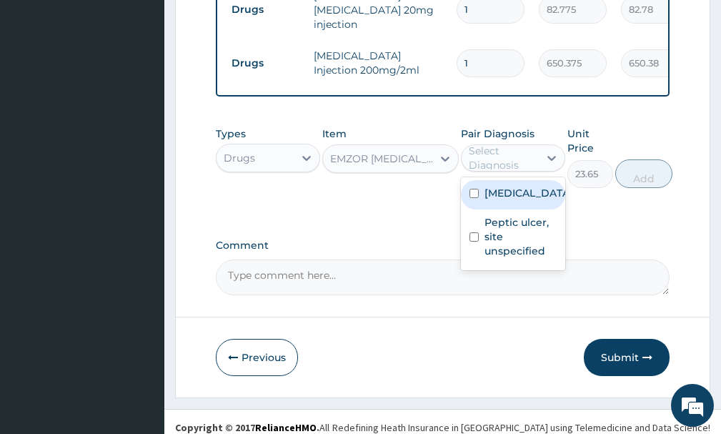
click at [521, 190] on label "[MEDICAL_DATA]" at bounding box center [528, 193] width 87 height 14
checkbox input "true"
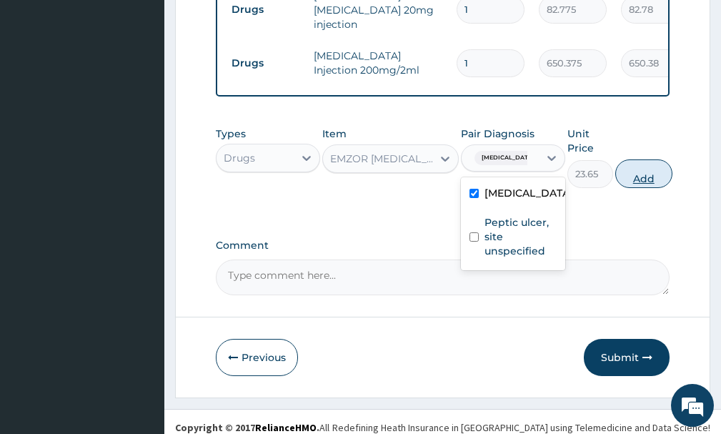
click at [630, 167] on button "Add" at bounding box center [644, 173] width 57 height 29
type input "0"
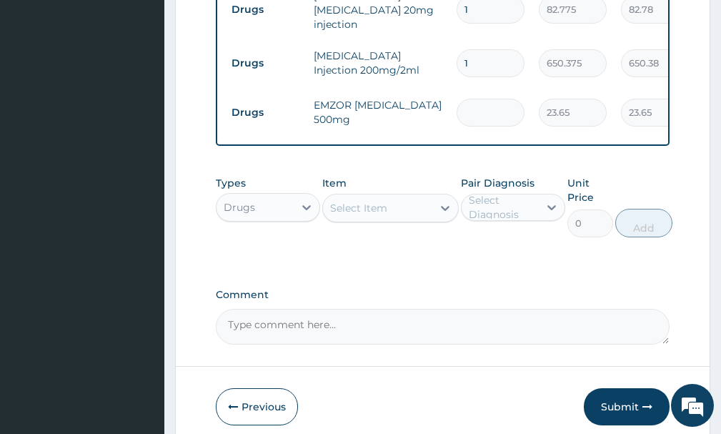
type input "0.00"
type input "3"
type input "70.95"
type input "30"
type input "709.50"
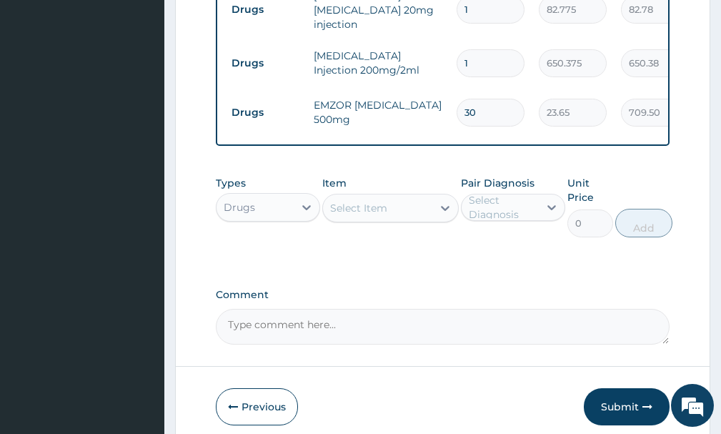
type input "30"
click at [420, 197] on div "Select Item" at bounding box center [377, 208] width 109 height 23
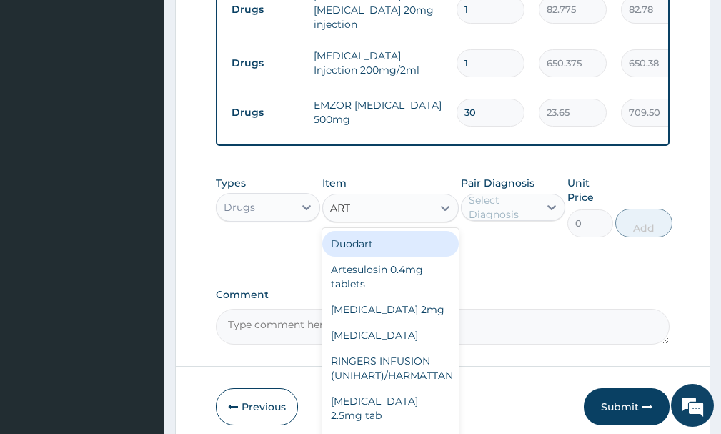
type input "ARTE"
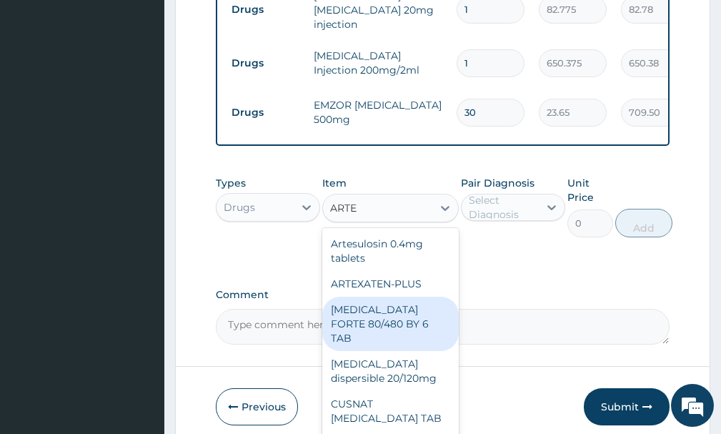
click at [390, 313] on div "[MEDICAL_DATA] FORTE 80/480 BY 6 TAB" at bounding box center [390, 324] width 136 height 54
type input "449.35"
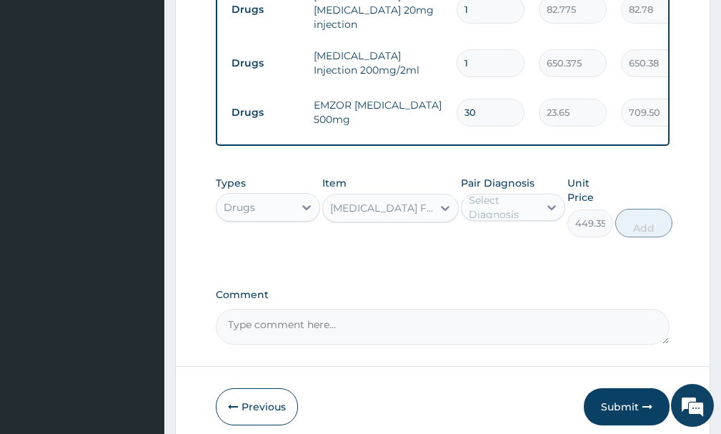
click at [415, 203] on div "[MEDICAL_DATA] FORTE 80/480 BY 6 TAB" at bounding box center [381, 208] width 103 height 14
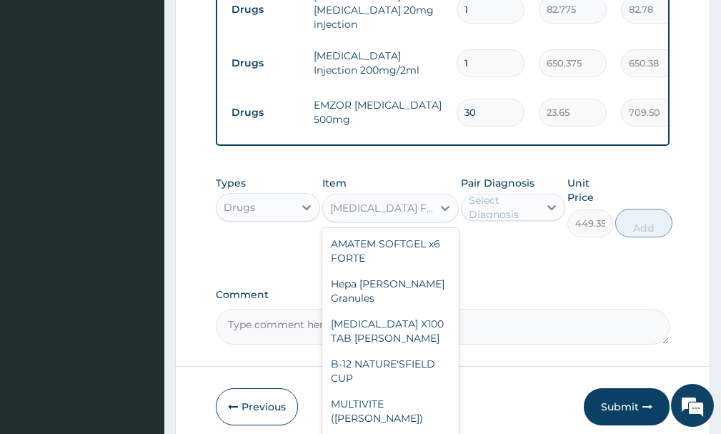
scroll to position [9871, 0]
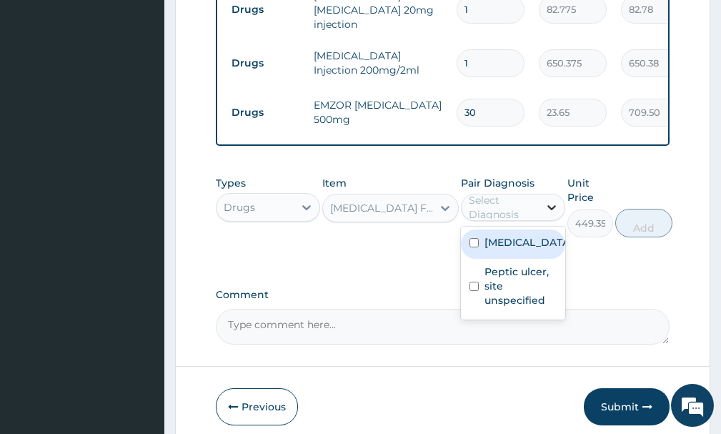
click at [545, 199] on div at bounding box center [552, 207] width 26 height 26
click at [485, 247] on label "[MEDICAL_DATA]" at bounding box center [528, 242] width 87 height 14
checkbox input "true"
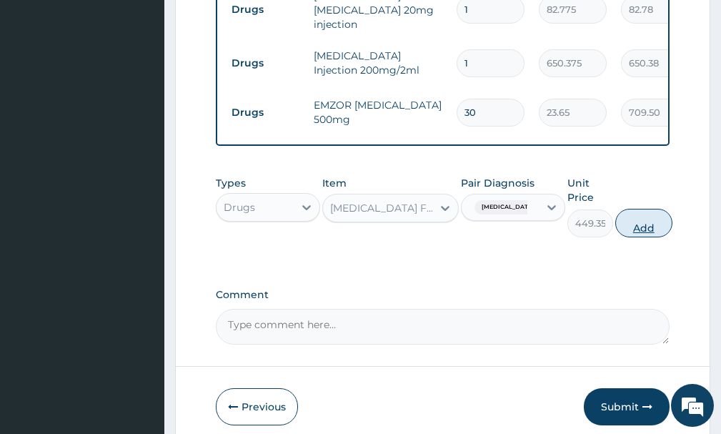
click at [639, 215] on button "Add" at bounding box center [644, 223] width 57 height 29
type input "0"
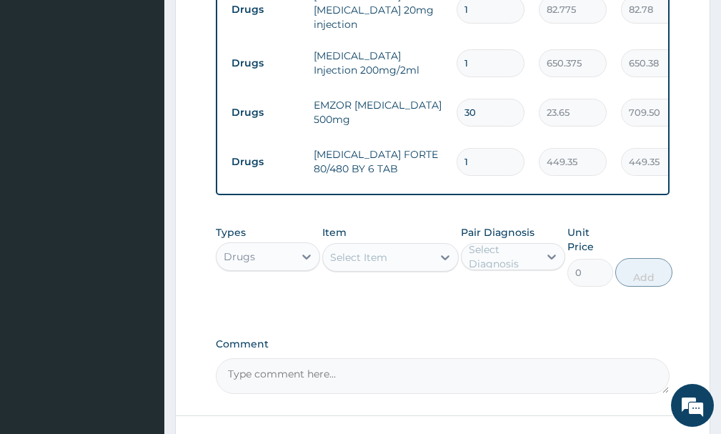
drag, startPoint x: 428, startPoint y: 247, endPoint x: 428, endPoint y: 257, distance: 10.0
click at [428, 246] on div "Select Item" at bounding box center [377, 257] width 109 height 23
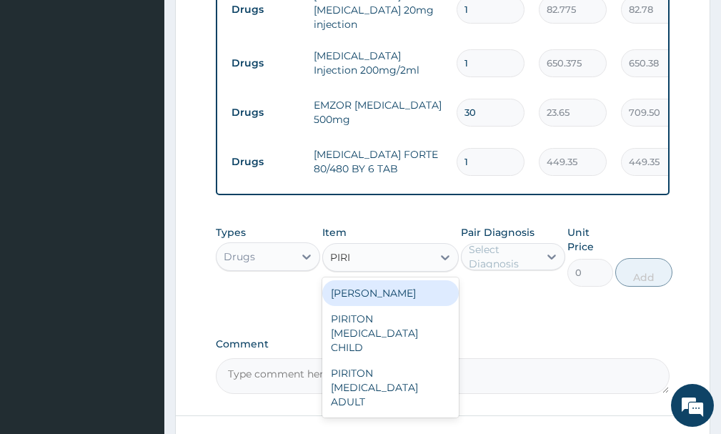
type input "PIRITON"
click at [374, 283] on div "[PERSON_NAME]" at bounding box center [390, 293] width 136 height 26
type input "23.65"
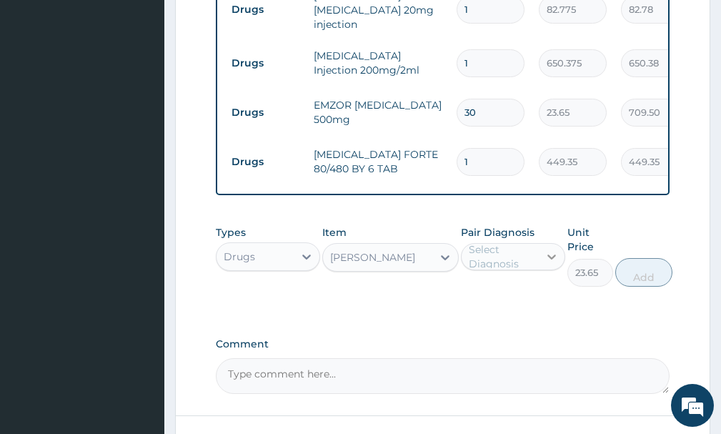
click at [554, 250] on icon at bounding box center [552, 257] width 14 height 14
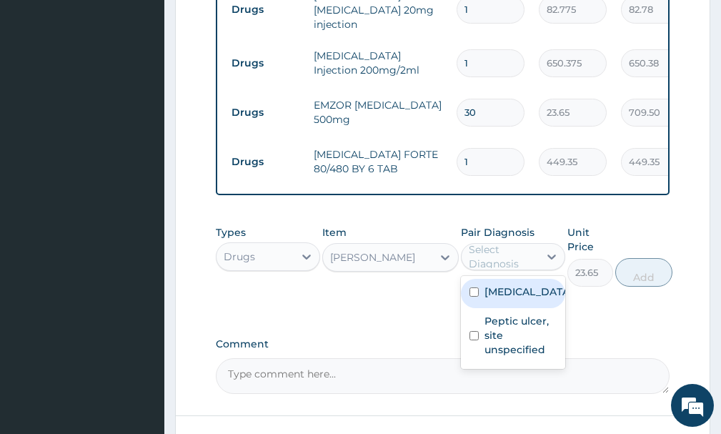
click at [487, 297] on label "[MEDICAL_DATA]" at bounding box center [528, 292] width 87 height 14
checkbox input "true"
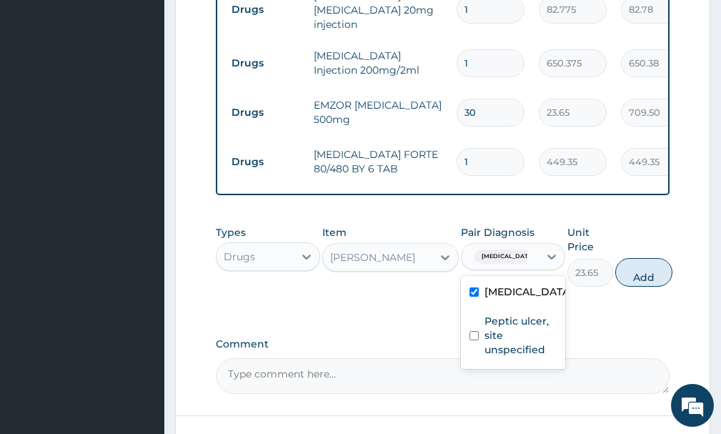
click at [638, 265] on button "Add" at bounding box center [644, 272] width 57 height 29
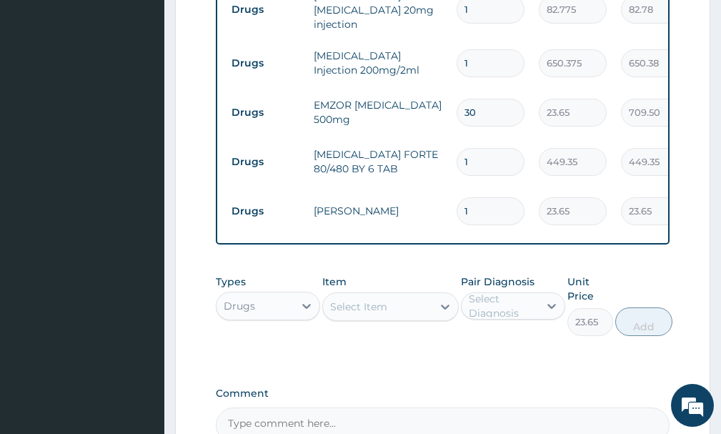
type input "0"
type input "10"
type input "236.50"
type input "10"
click at [481, 148] on input "1" at bounding box center [491, 162] width 68 height 28
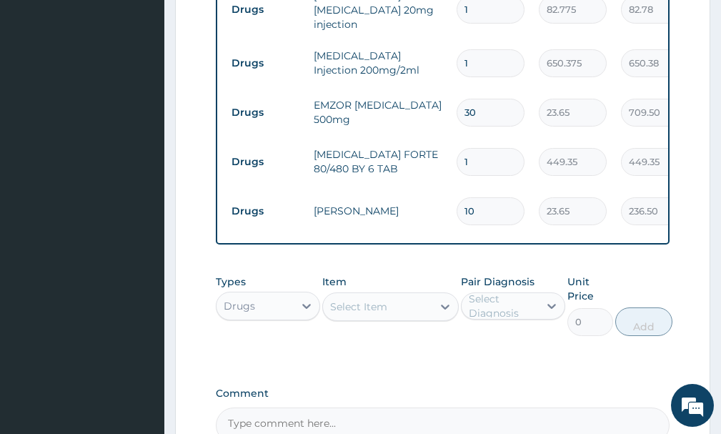
type input "0.00"
type input "2"
type input "898.70"
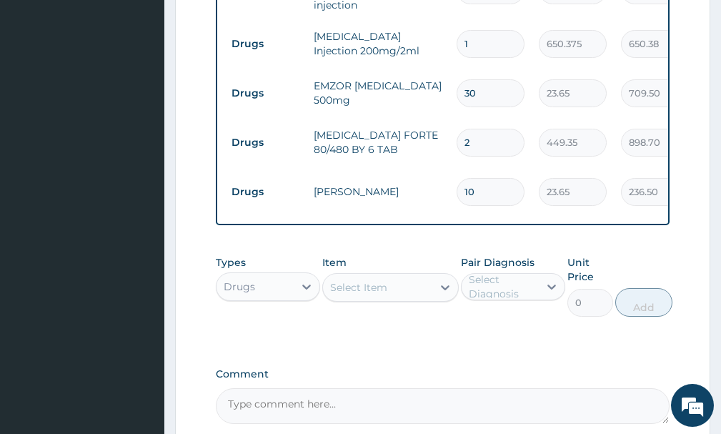
scroll to position [937, 0]
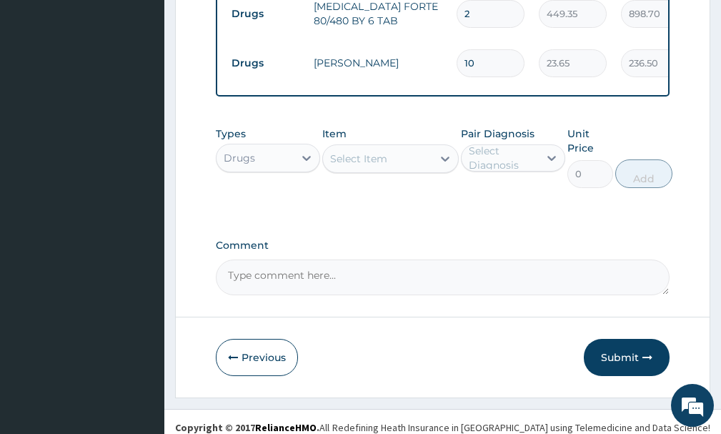
type input "2"
click at [610, 347] on button "Submit" at bounding box center [627, 357] width 86 height 37
